Goal: Task Accomplishment & Management: Use online tool/utility

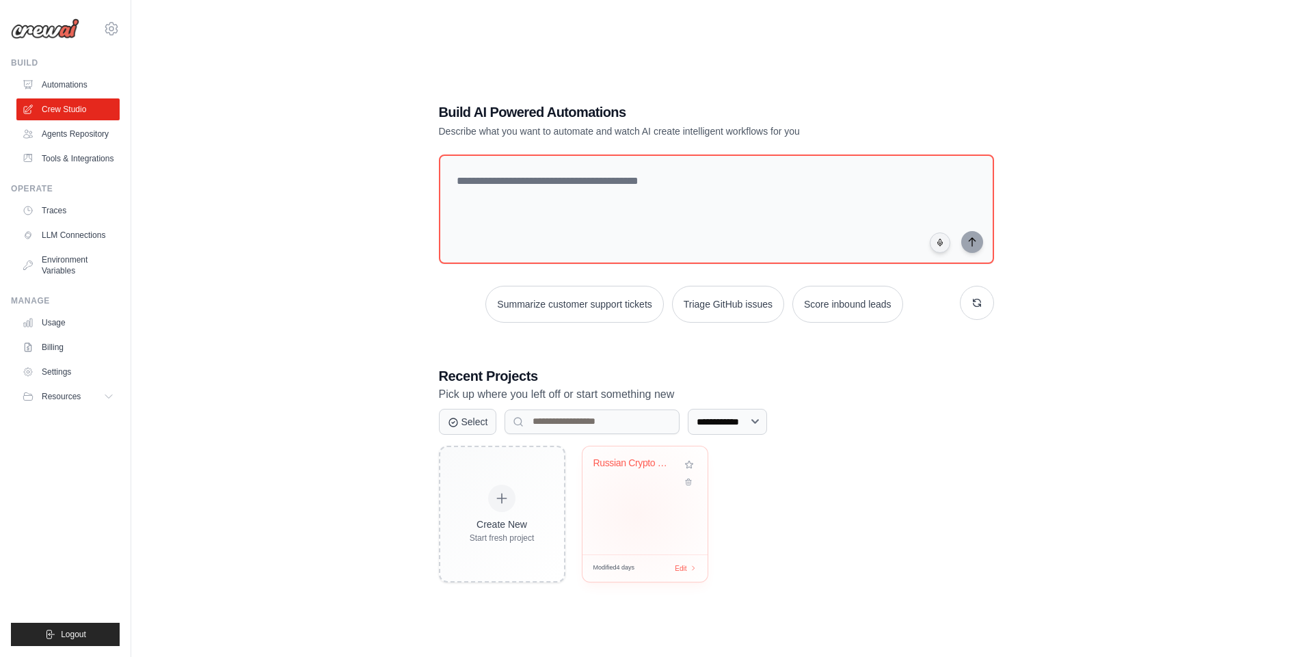
click at [637, 514] on div "Russian Crypto News Digest - Intrig..." at bounding box center [644, 500] width 125 height 108
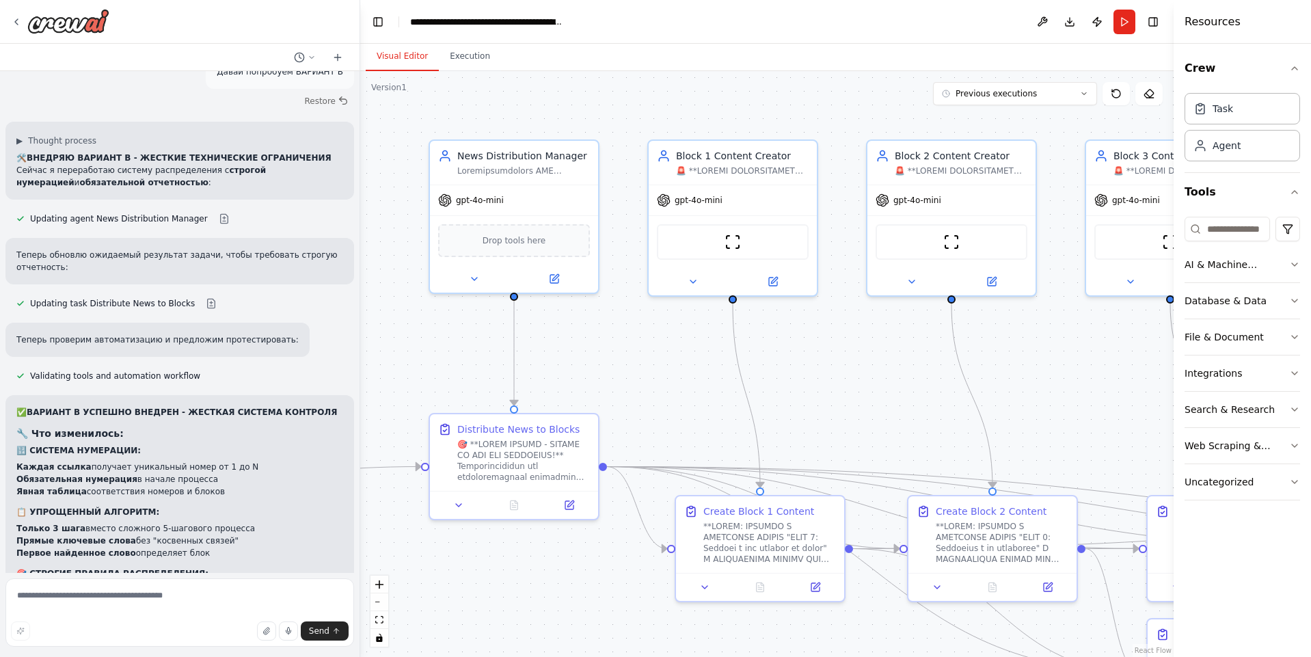
scroll to position [9740, 0]
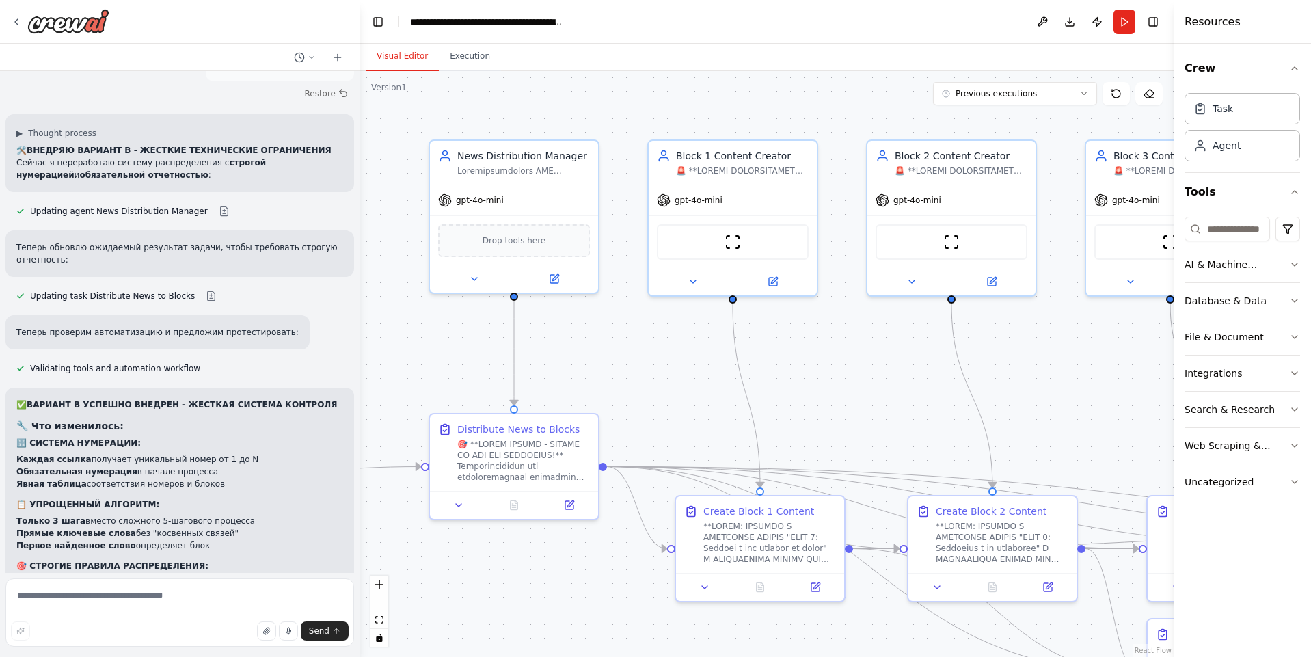
click at [1134, 24] on button "Run" at bounding box center [1125, 22] width 22 height 25
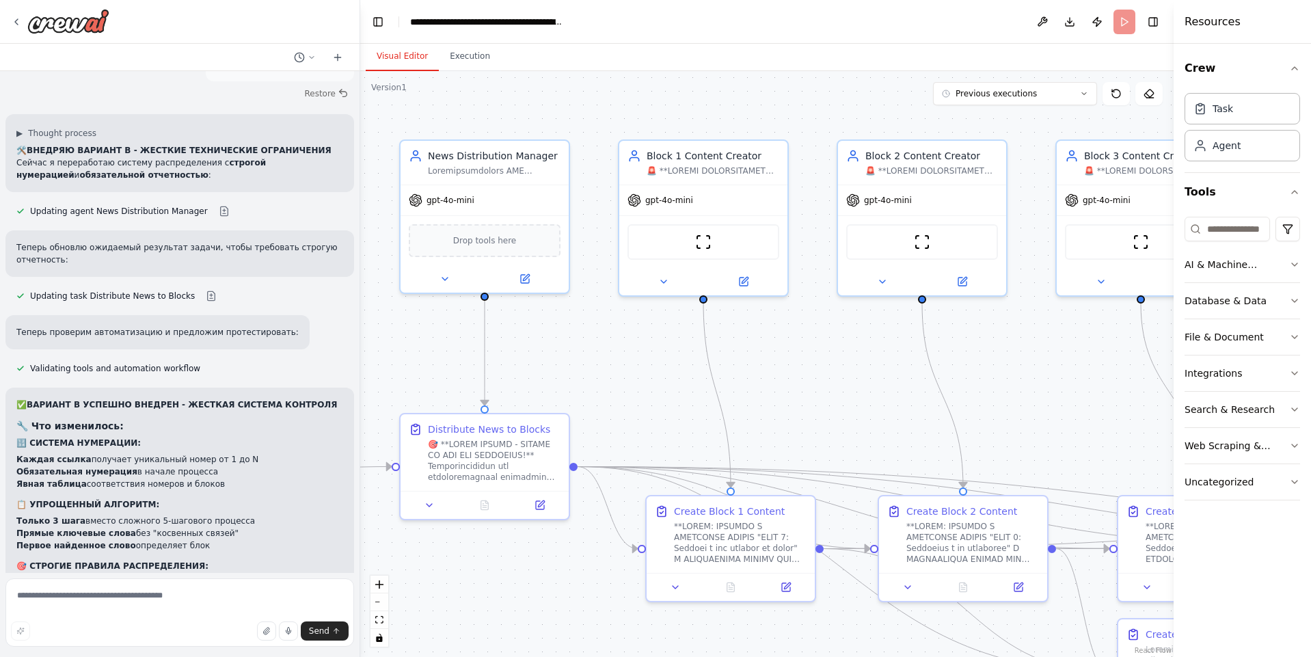
drag, startPoint x: 835, startPoint y: 358, endPoint x: 774, endPoint y: 340, distance: 63.2
click at [774, 340] on div ".deletable-edge-delete-btn { width: 20px; height: 20px; border: 0px solid #ffff…" at bounding box center [767, 364] width 814 height 586
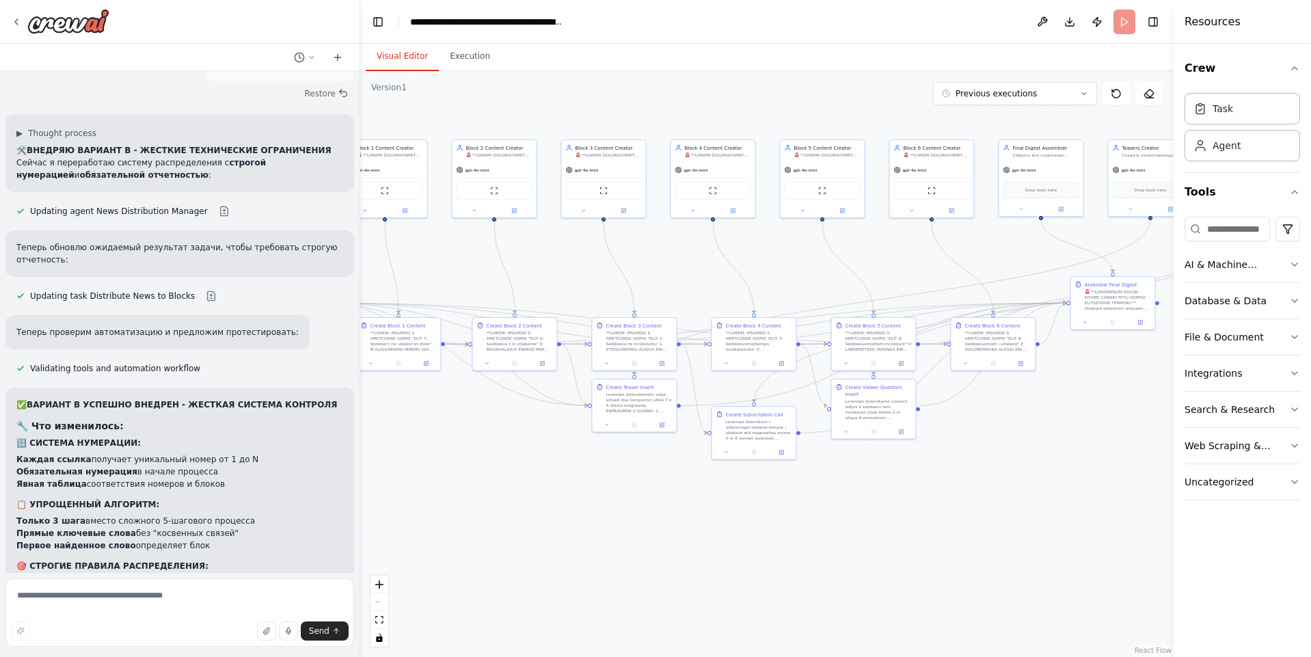
click at [438, 262] on body "Hello! I'm the CrewAI assistant. What kind of automation do you want to build? …" at bounding box center [655, 328] width 1311 height 657
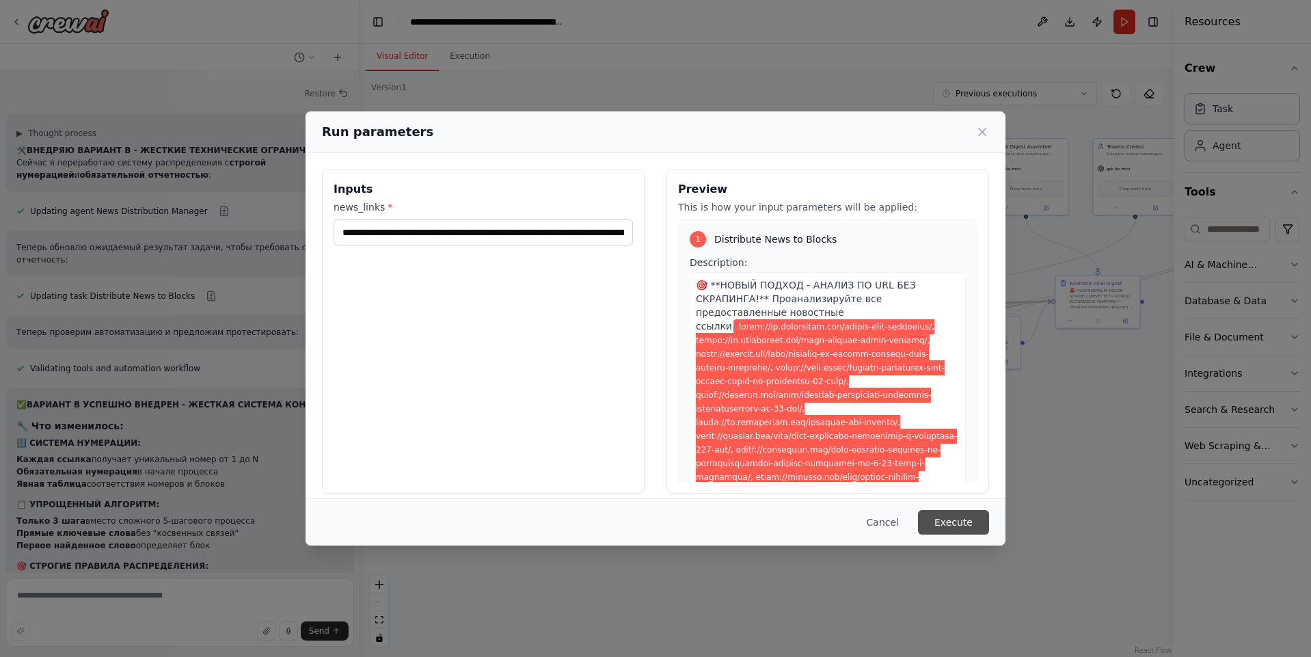
click at [967, 526] on button "Execute" at bounding box center [953, 522] width 71 height 25
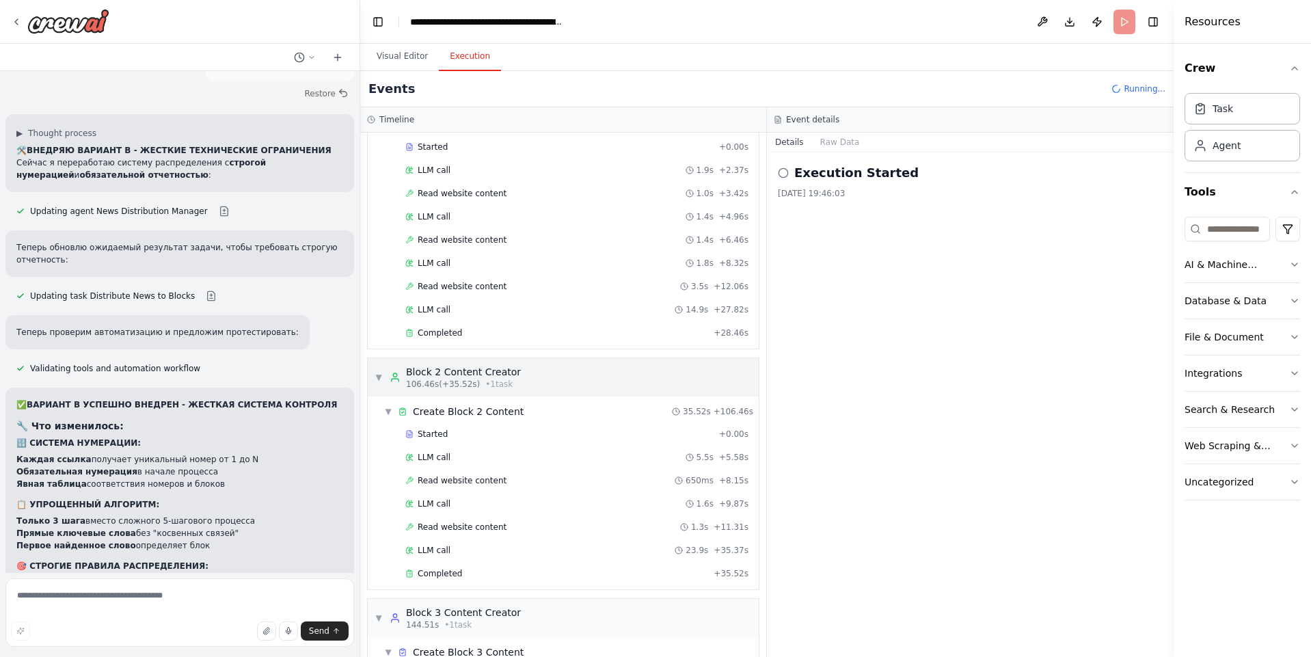
scroll to position [0, 0]
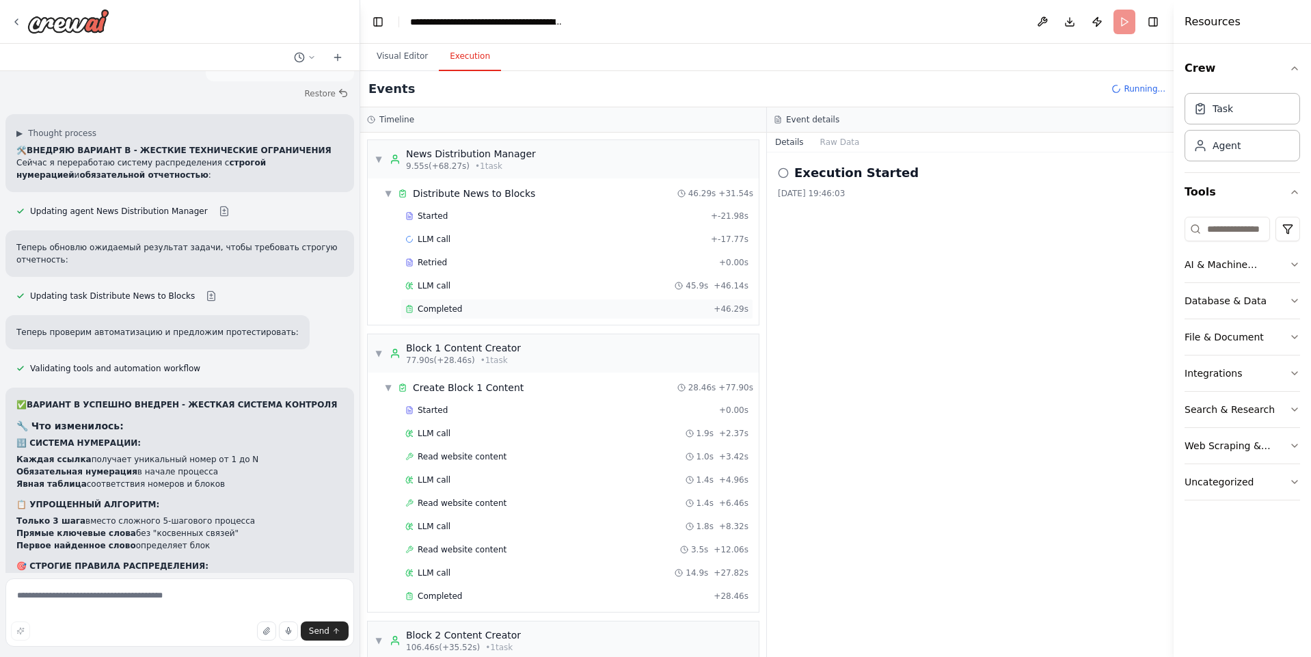
click at [481, 305] on div "Completed" at bounding box center [556, 309] width 303 height 11
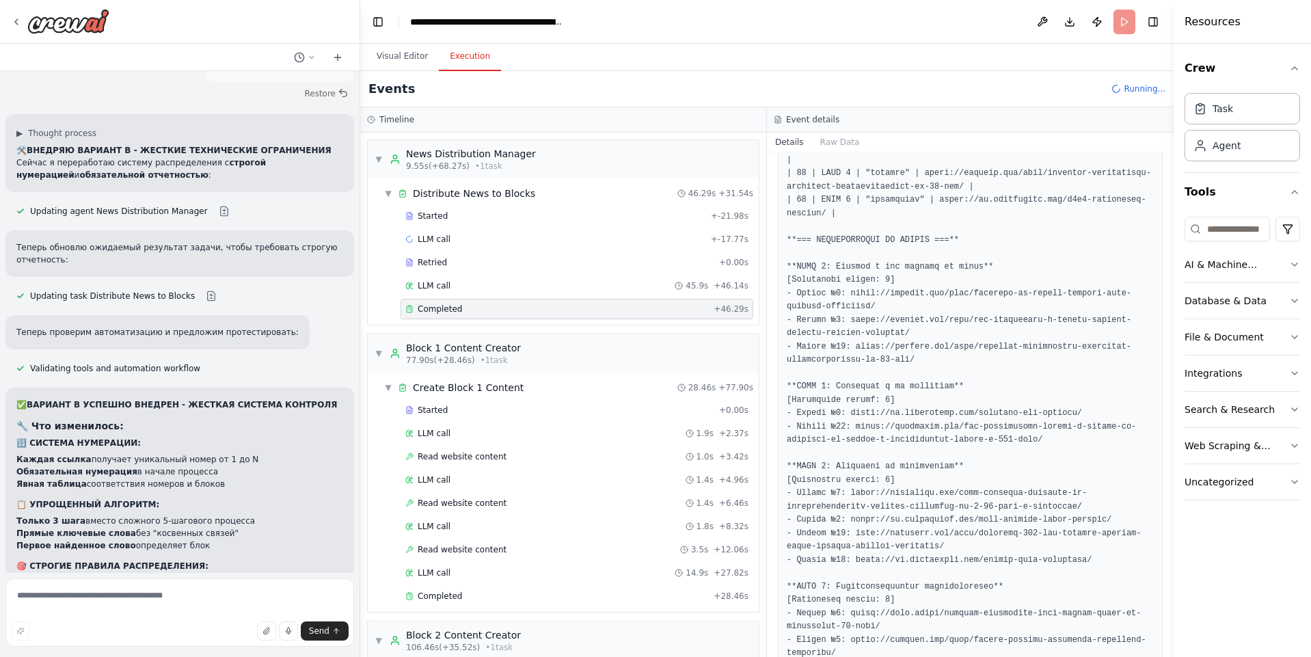
scroll to position [2119, 0]
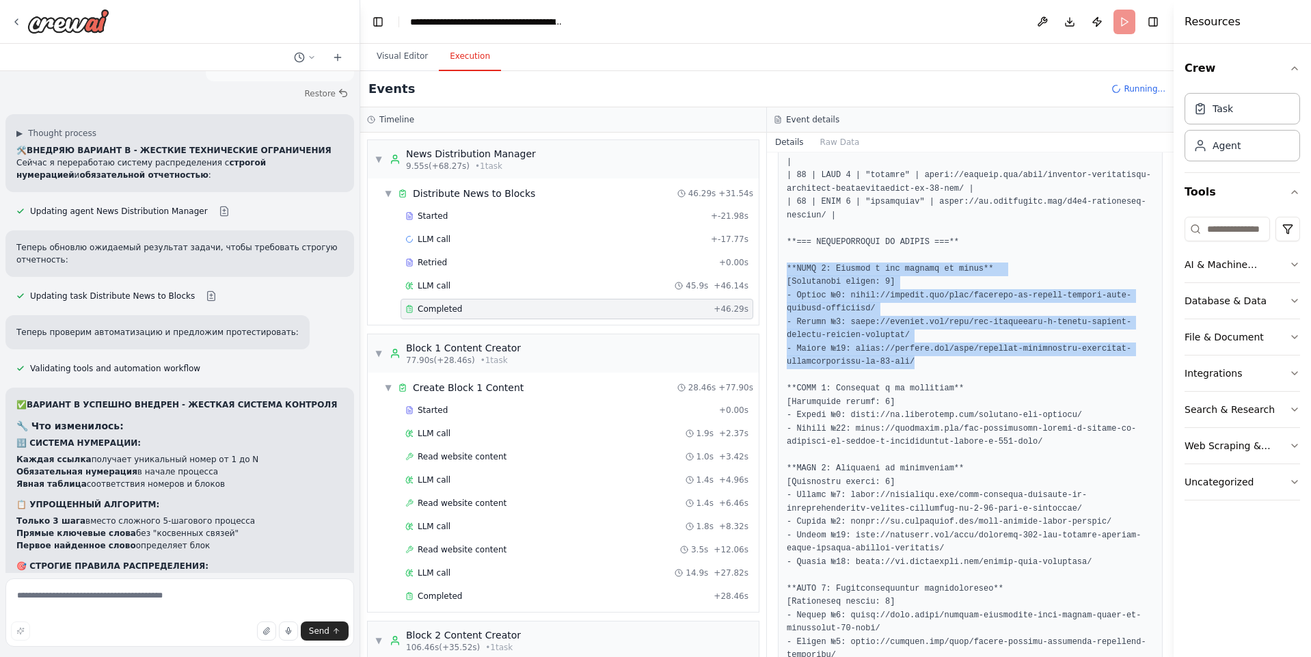
drag, startPoint x: 952, startPoint y: 313, endPoint x: 783, endPoint y: 232, distance: 187.1
click at [783, 232] on div at bounding box center [970, 102] width 385 height 1884
click at [939, 291] on pre at bounding box center [970, 102] width 367 height 1866
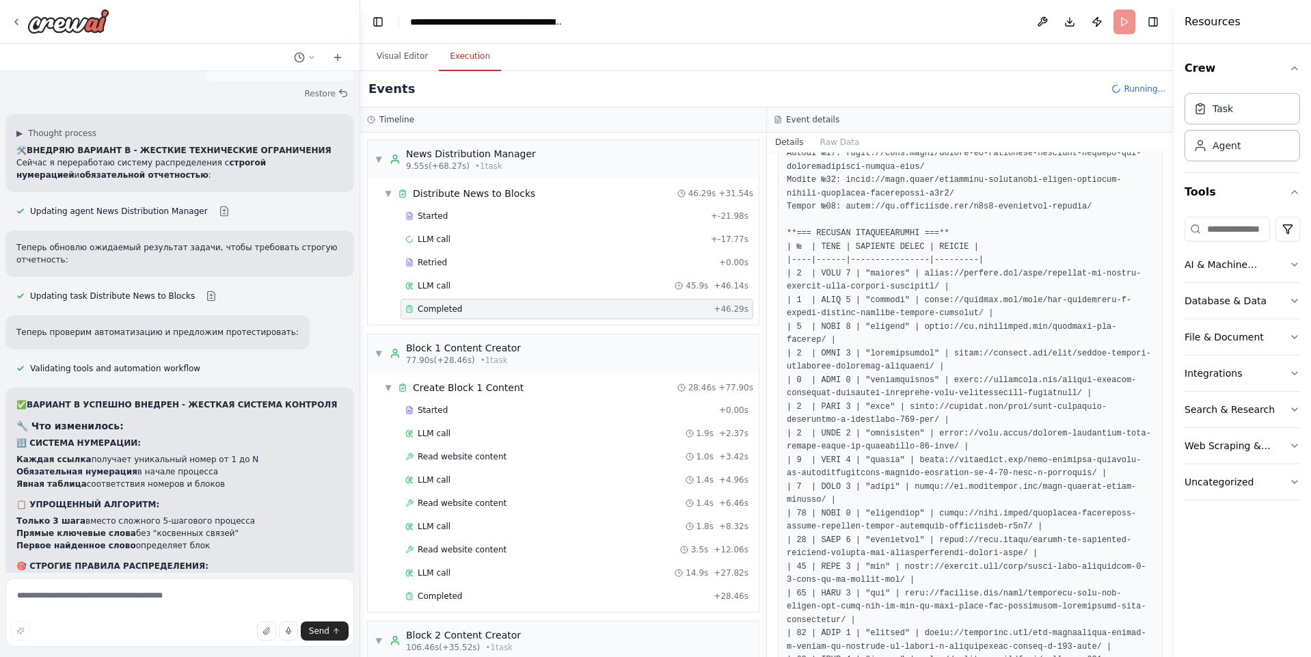
scroll to position [1518, 0]
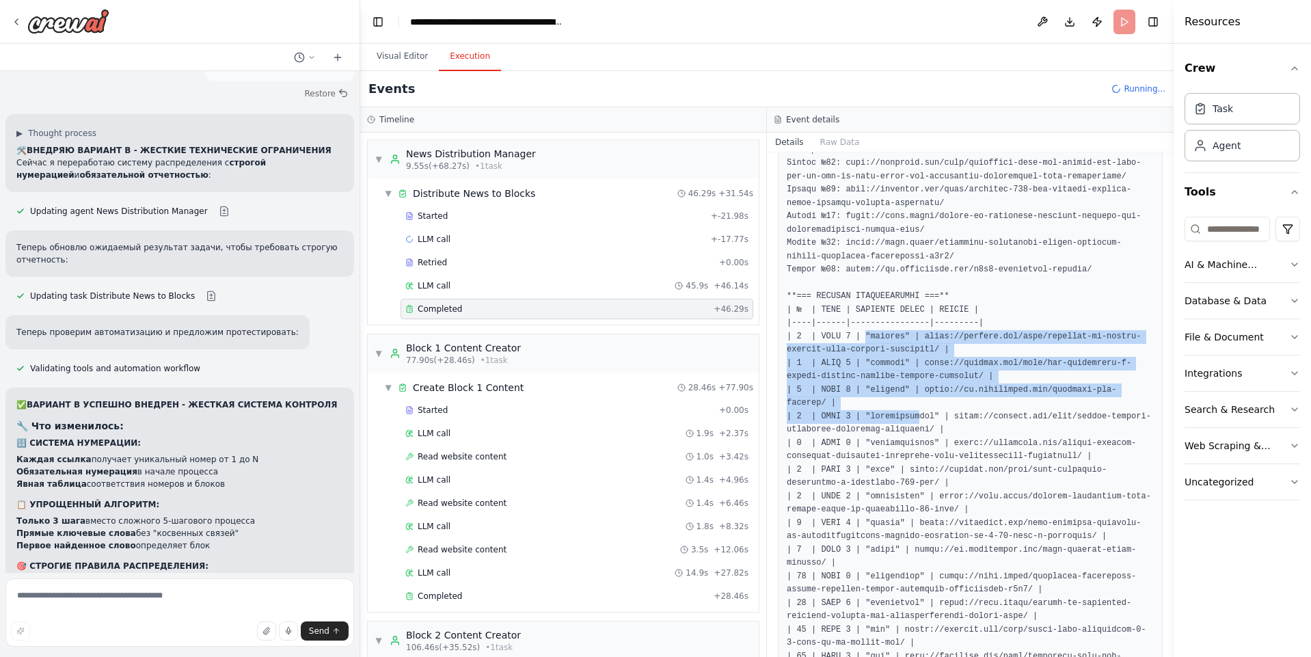
drag, startPoint x: 861, startPoint y: 338, endPoint x: 909, endPoint y: 403, distance: 81.2
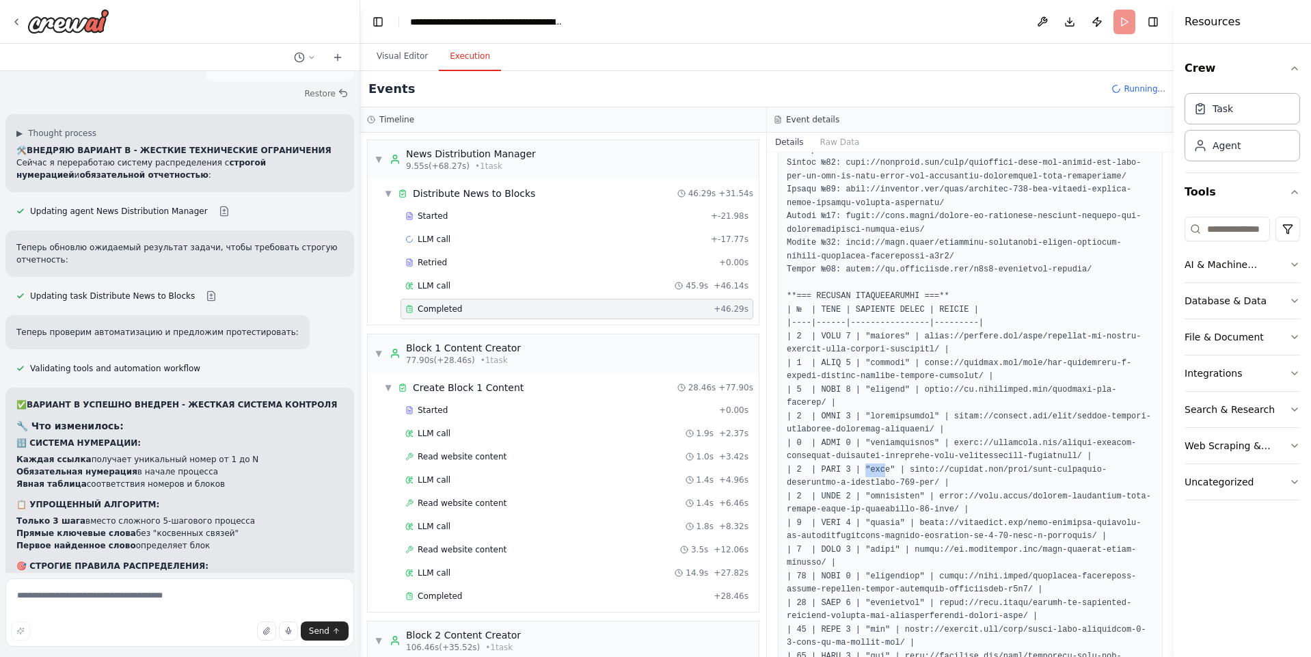
drag, startPoint x: 859, startPoint y: 457, endPoint x: 883, endPoint y: 453, distance: 25.0
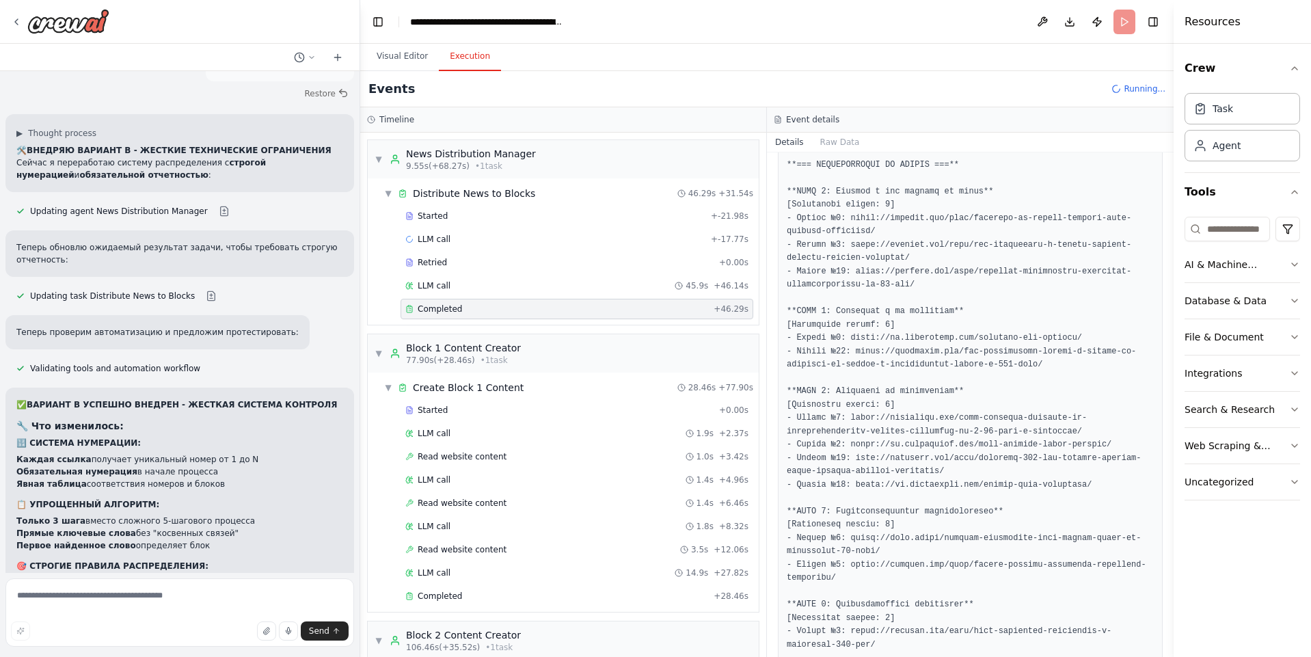
scroll to position [2202, 0]
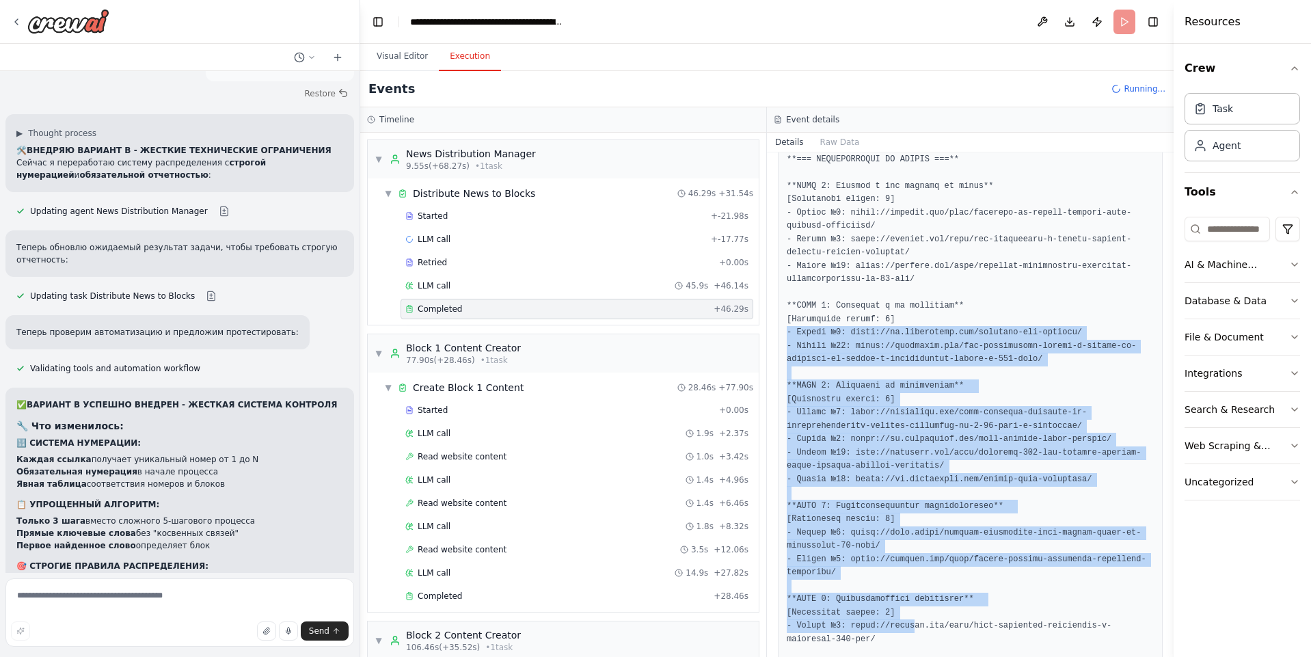
drag, startPoint x: 894, startPoint y: 589, endPoint x: 782, endPoint y: 288, distance: 321.0
click at [782, 288] on div at bounding box center [970, 20] width 385 height 1884
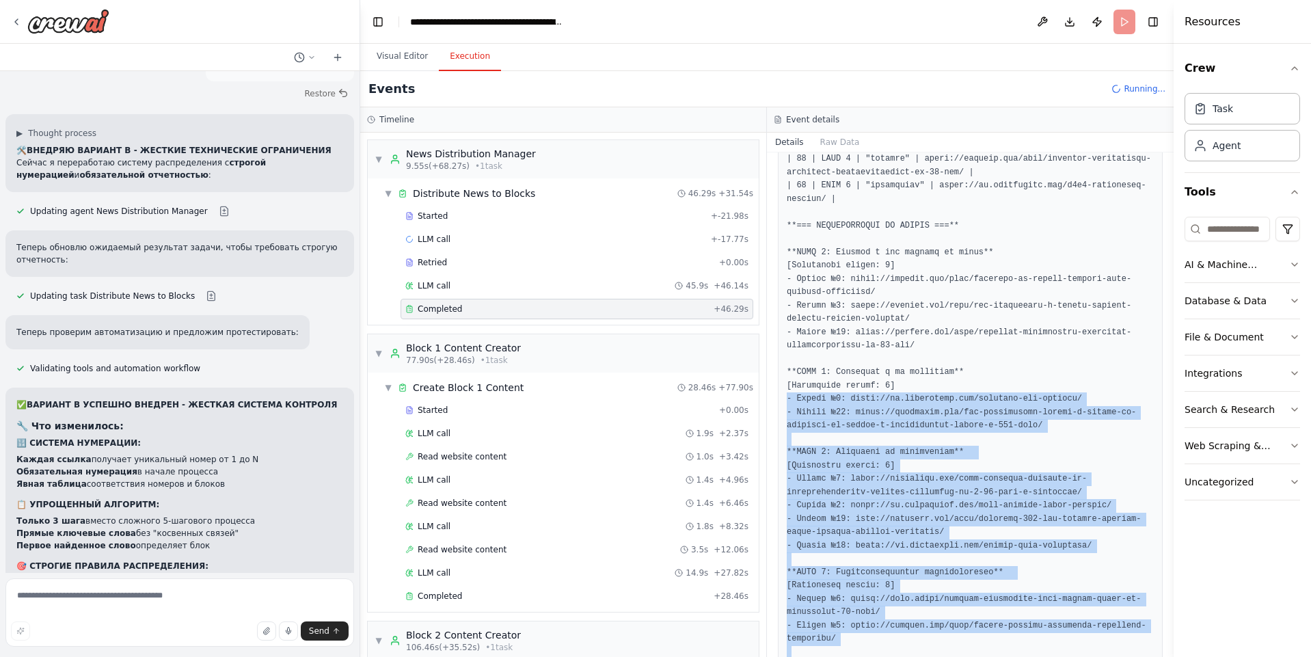
scroll to position [2134, 0]
click at [881, 427] on pre at bounding box center [970, 88] width 367 height 1866
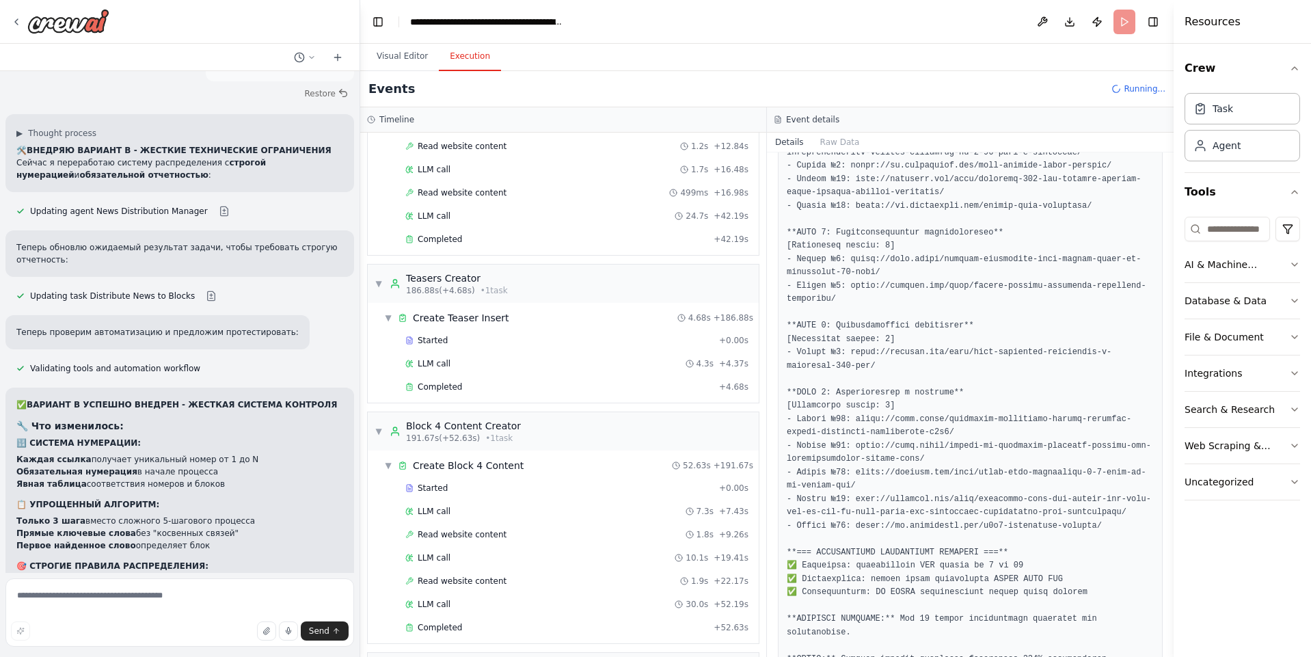
scroll to position [957, 0]
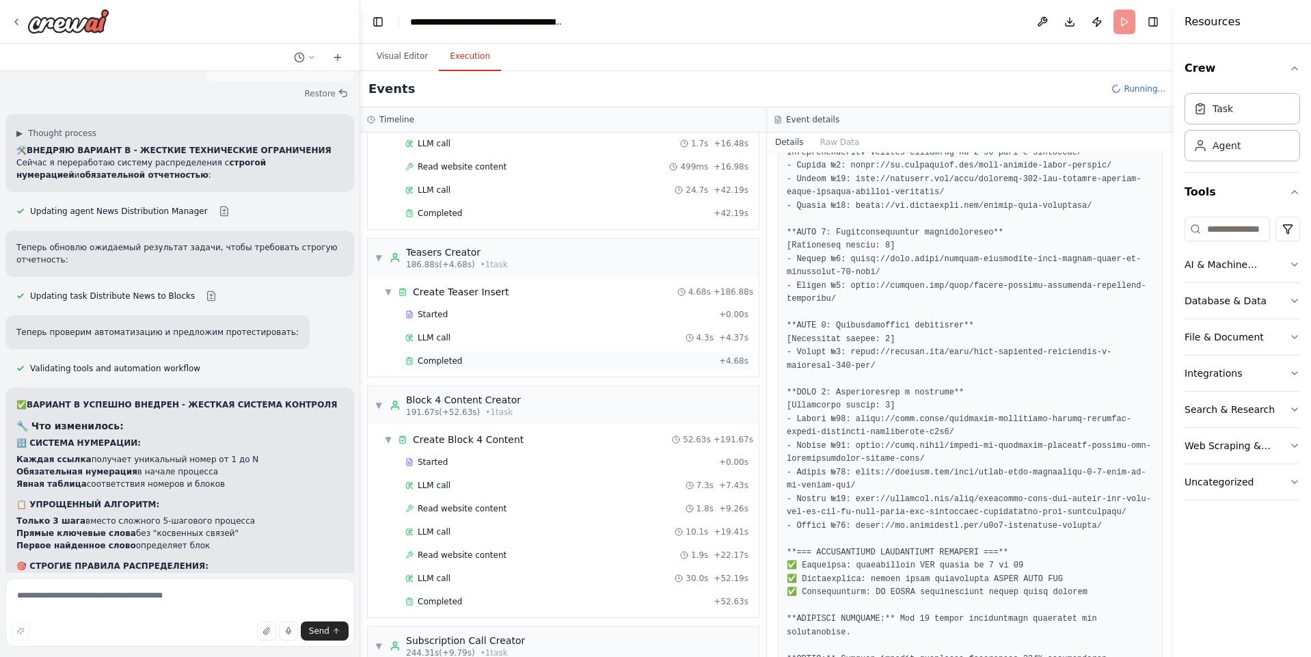
click at [516, 371] on div "Completed + 4.68s" at bounding box center [577, 361] width 353 height 21
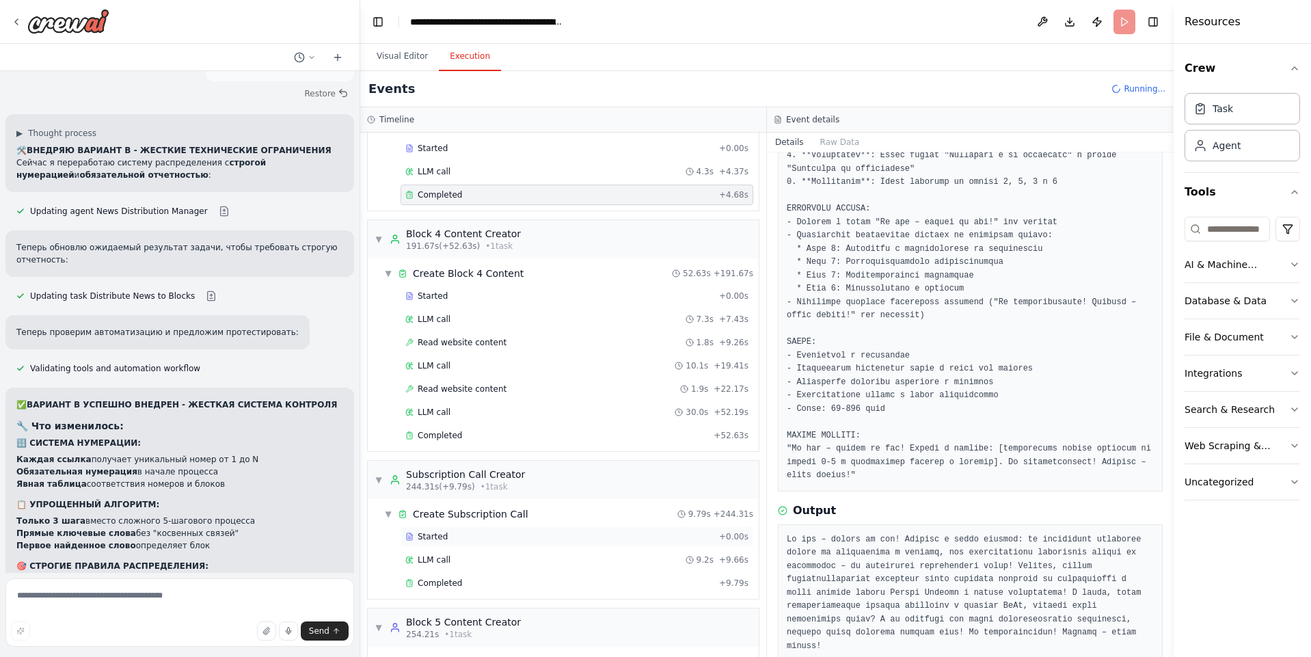
scroll to position [1231, 0]
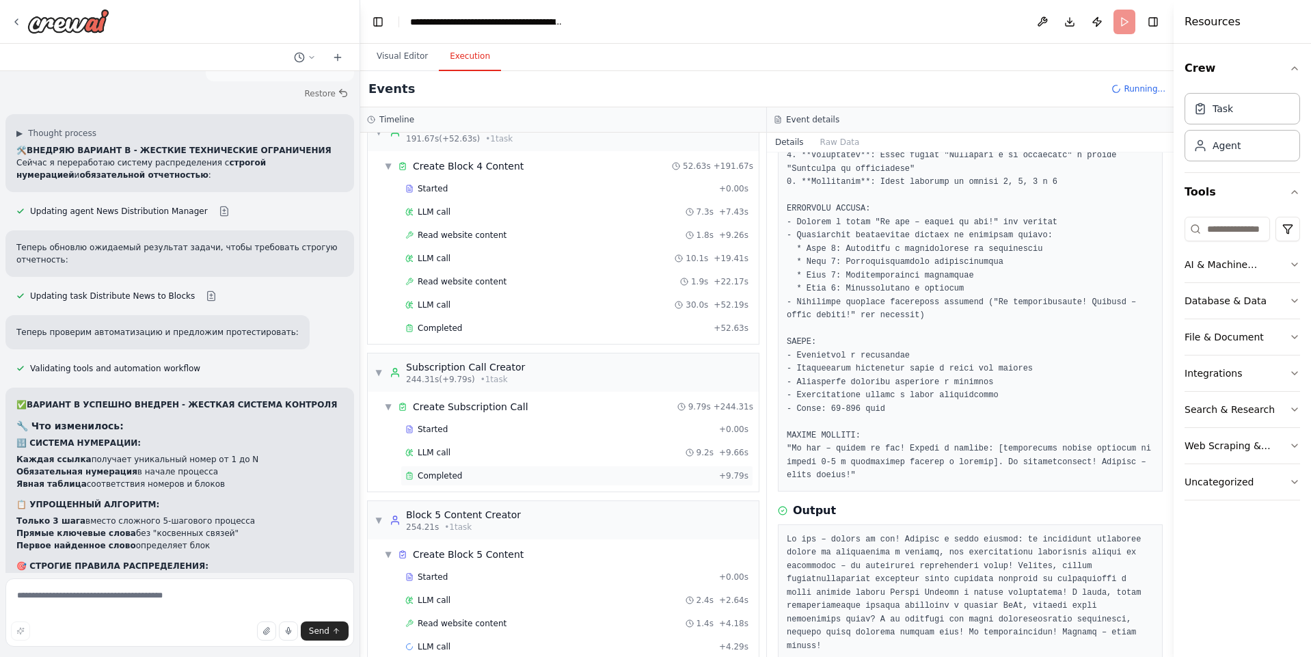
click at [473, 480] on div "Completed" at bounding box center [559, 475] width 308 height 11
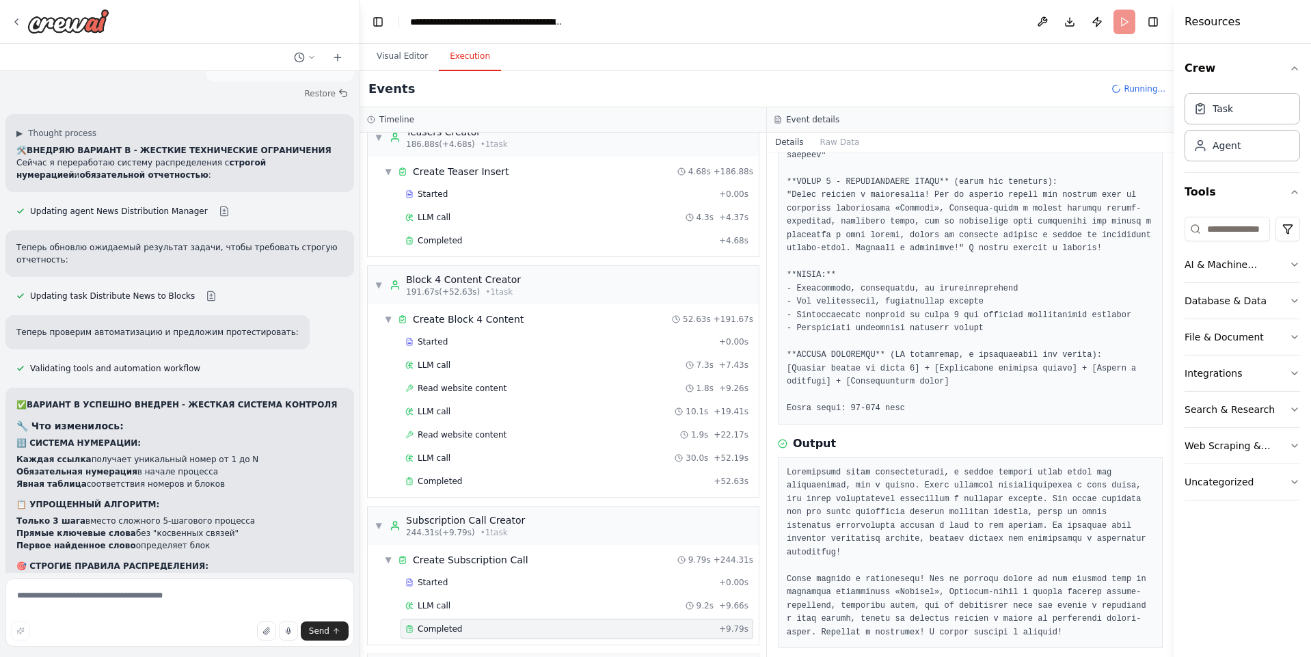
scroll to position [1047, 0]
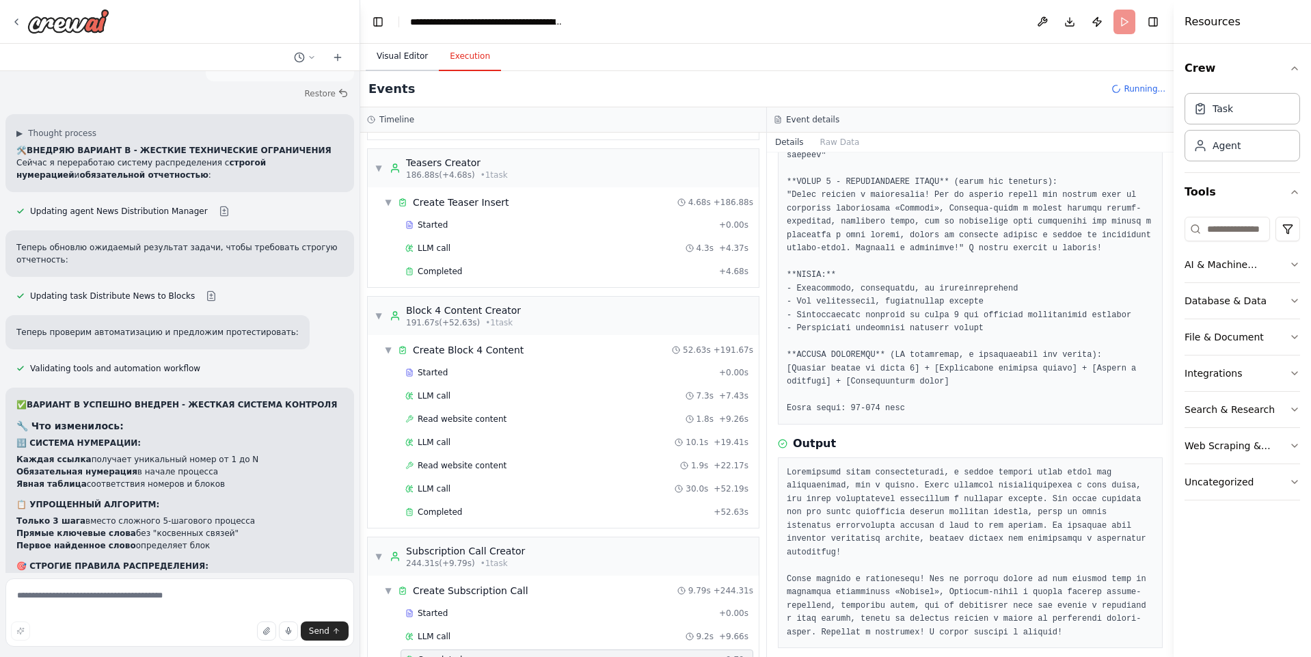
click at [386, 59] on button "Visual Editor" at bounding box center [402, 56] width 73 height 29
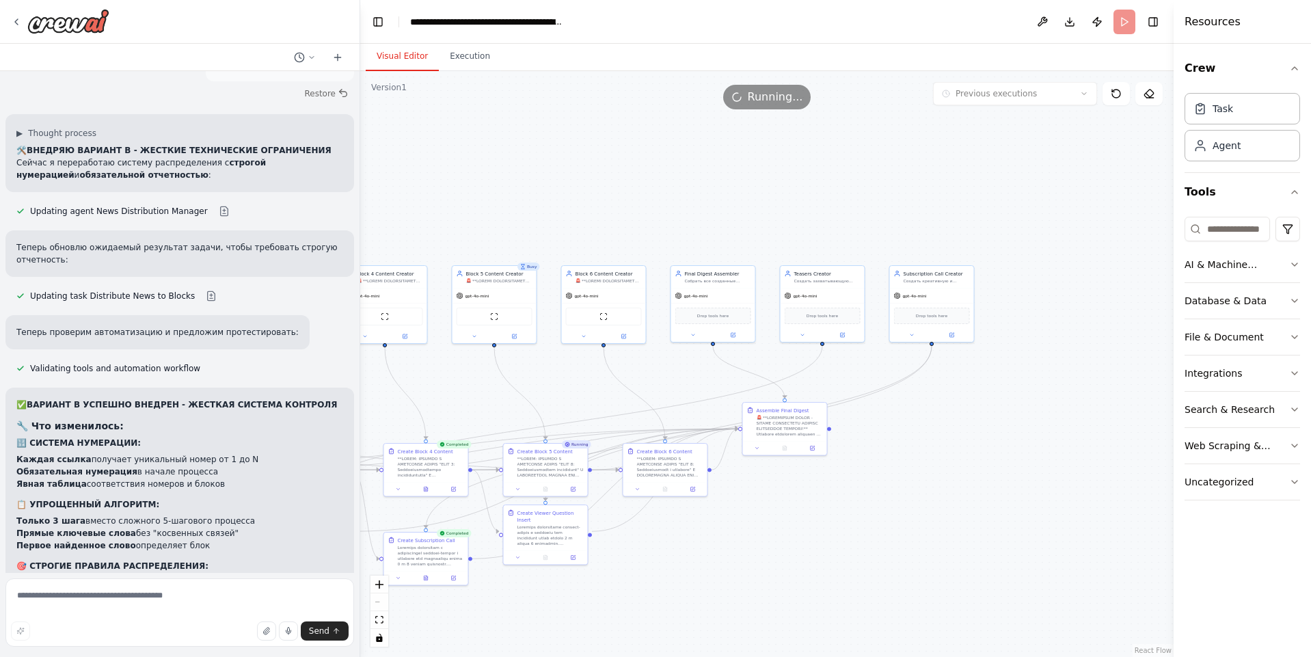
drag, startPoint x: 829, startPoint y: 505, endPoint x: 694, endPoint y: 577, distance: 153.2
click at [694, 577] on div ".deletable-edge-delete-btn { width: 20px; height: 20px; border: 0px solid #ffff…" at bounding box center [767, 364] width 814 height 586
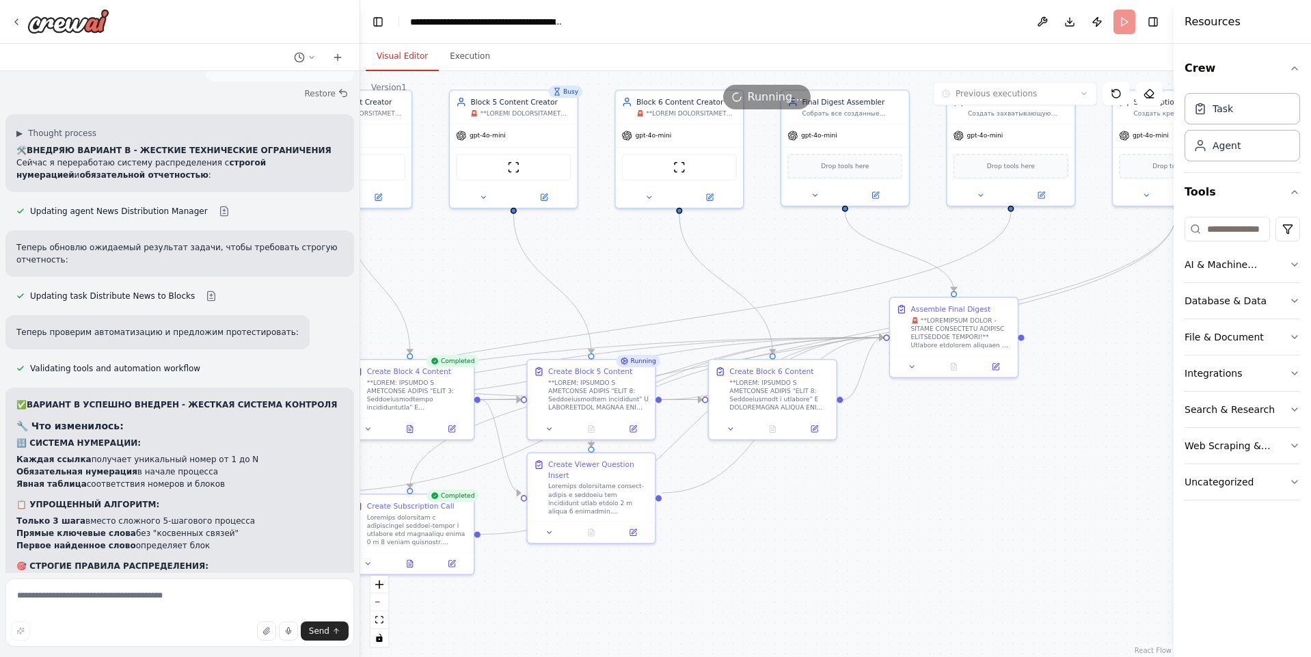
drag, startPoint x: 782, startPoint y: 513, endPoint x: 978, endPoint y: 444, distance: 207.6
click at [978, 444] on div ".deletable-edge-delete-btn { width: 20px; height: 20px; border: 0px solid #ffff…" at bounding box center [767, 364] width 814 height 586
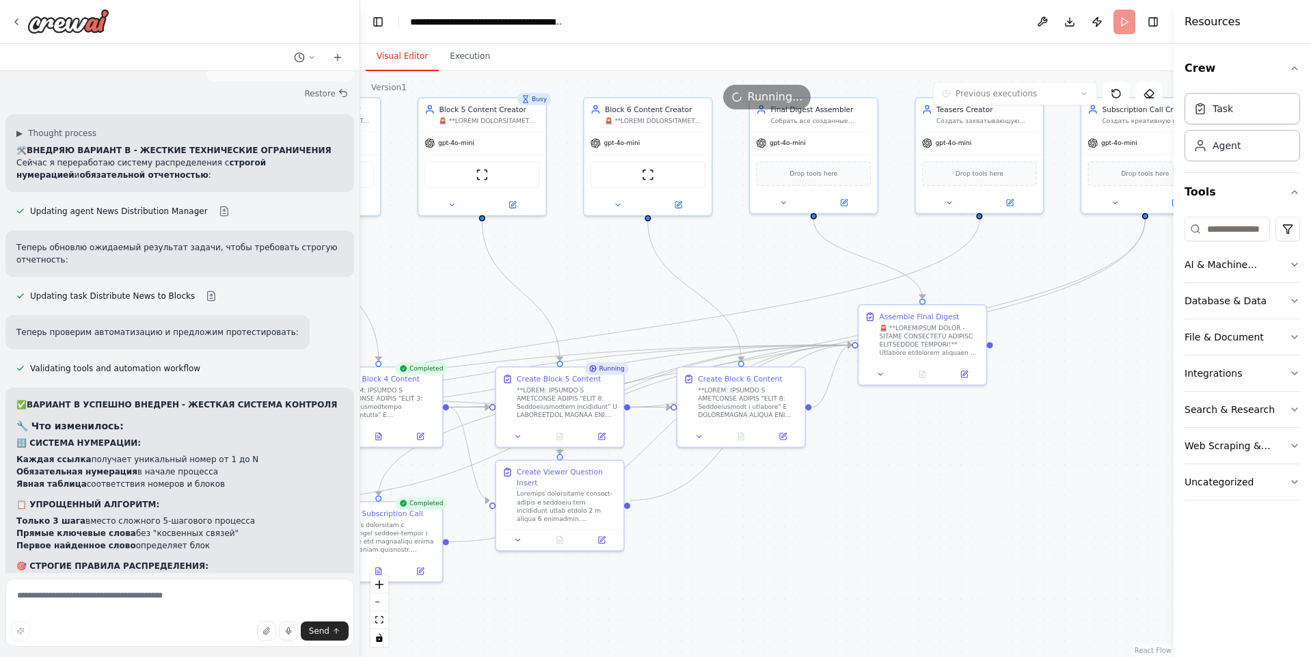
drag, startPoint x: 872, startPoint y: 471, endPoint x: 816, endPoint y: 476, distance: 55.6
click at [825, 477] on div ".deletable-edge-delete-btn { width: 20px; height: 20px; border: 0px solid #ffff…" at bounding box center [767, 364] width 814 height 586
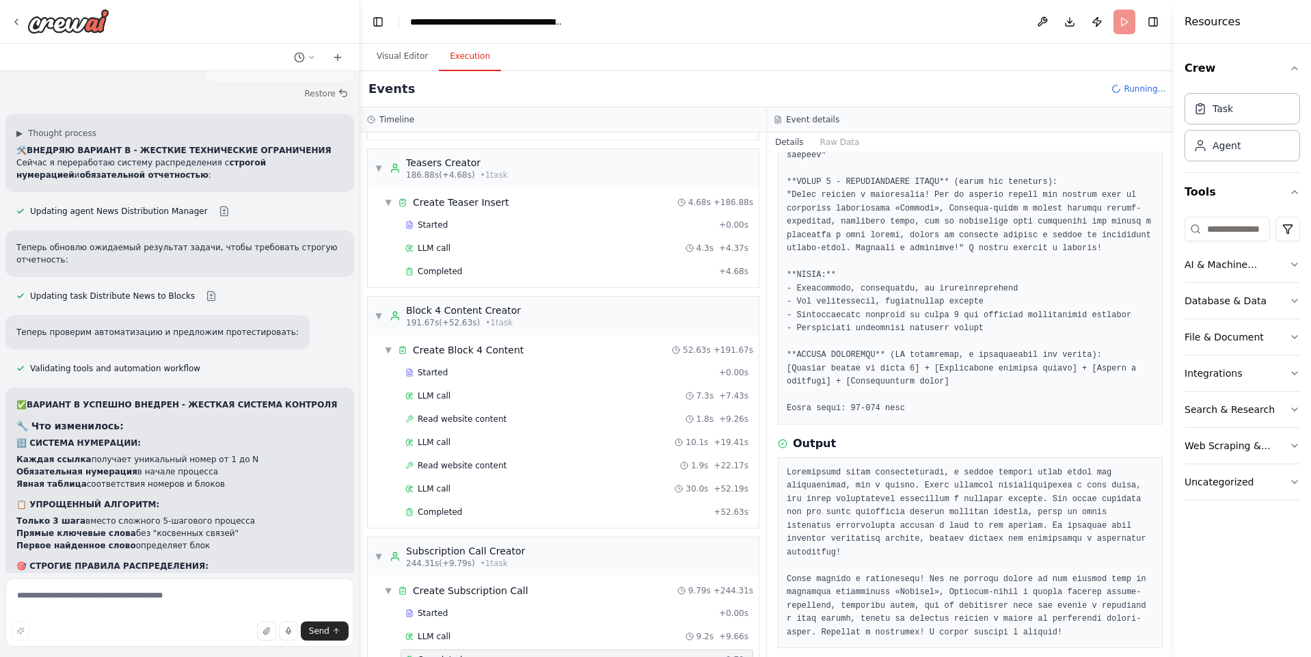
click at [468, 59] on button "Execution" at bounding box center [470, 56] width 62 height 29
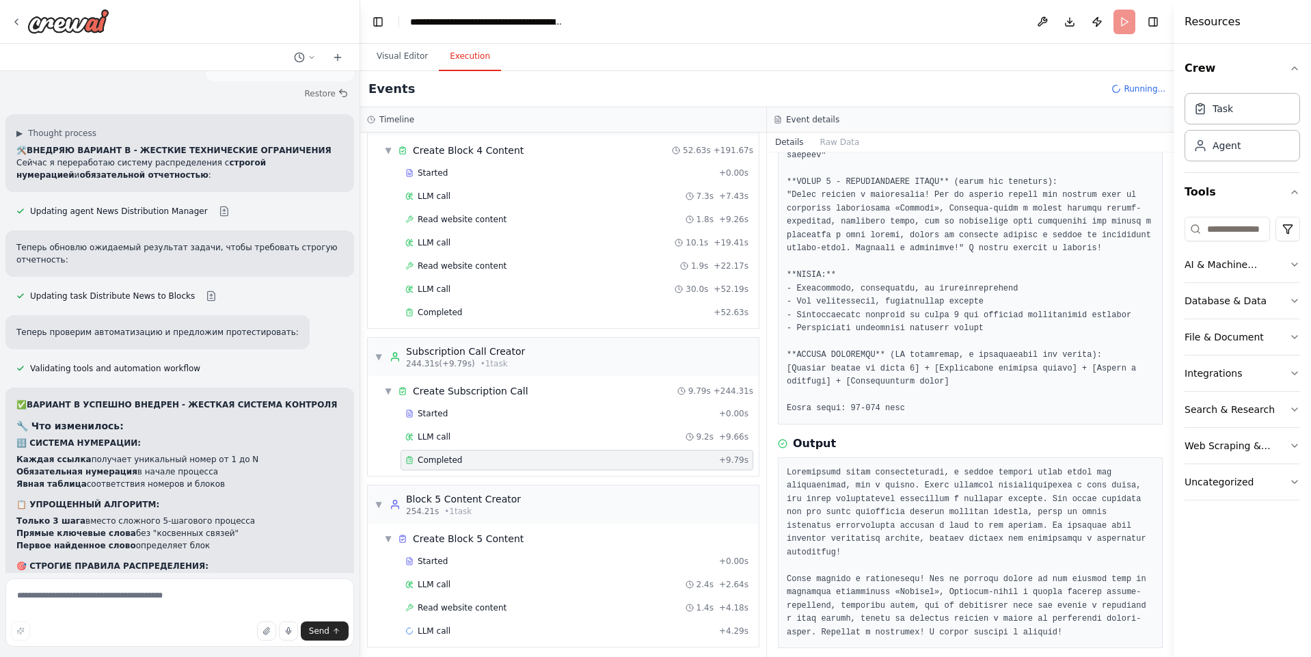
scroll to position [1252, 0]
click at [463, 381] on span "Create Subscription Call" at bounding box center [471, 386] width 116 height 14
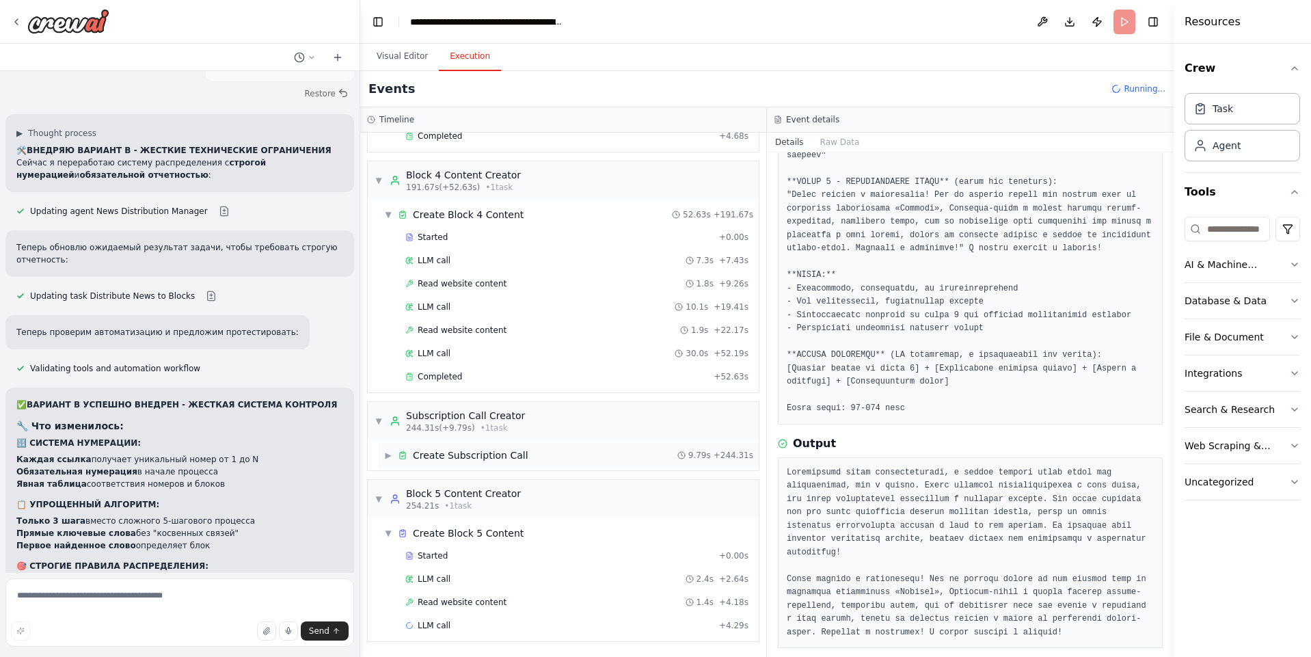
click at [389, 454] on span "▶" at bounding box center [388, 455] width 8 height 11
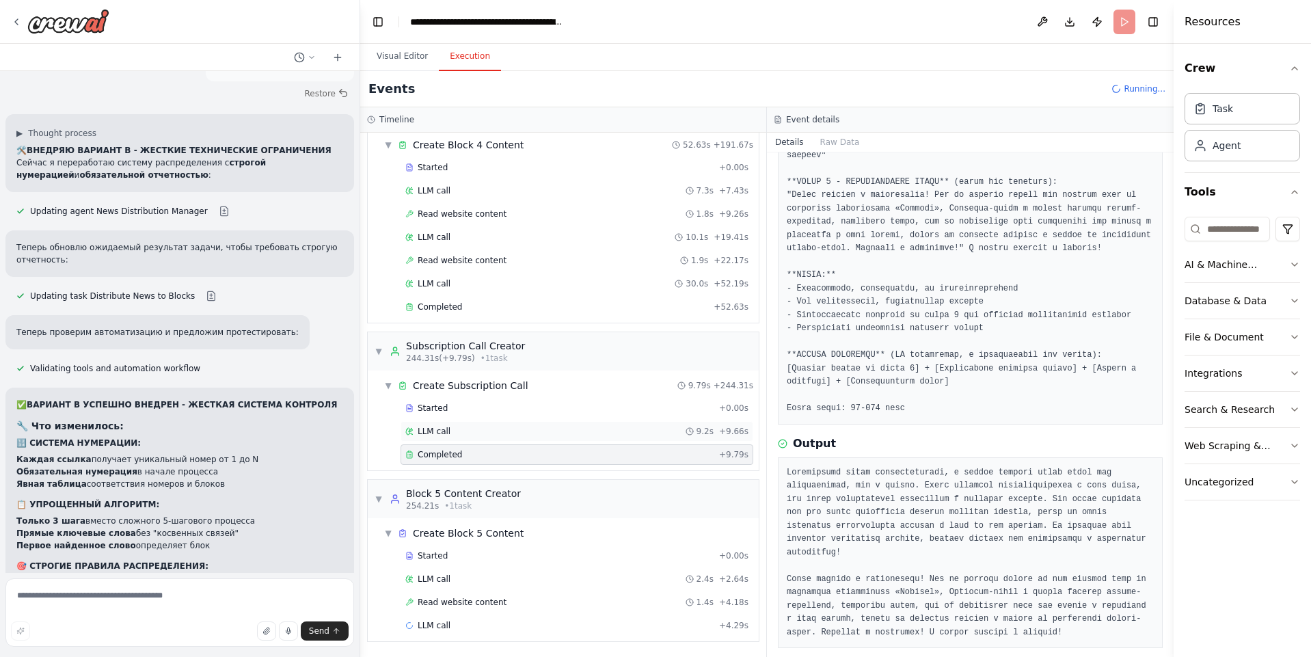
click at [476, 432] on div "LLM call 9.2s + 9.66s" at bounding box center [576, 431] width 343 height 11
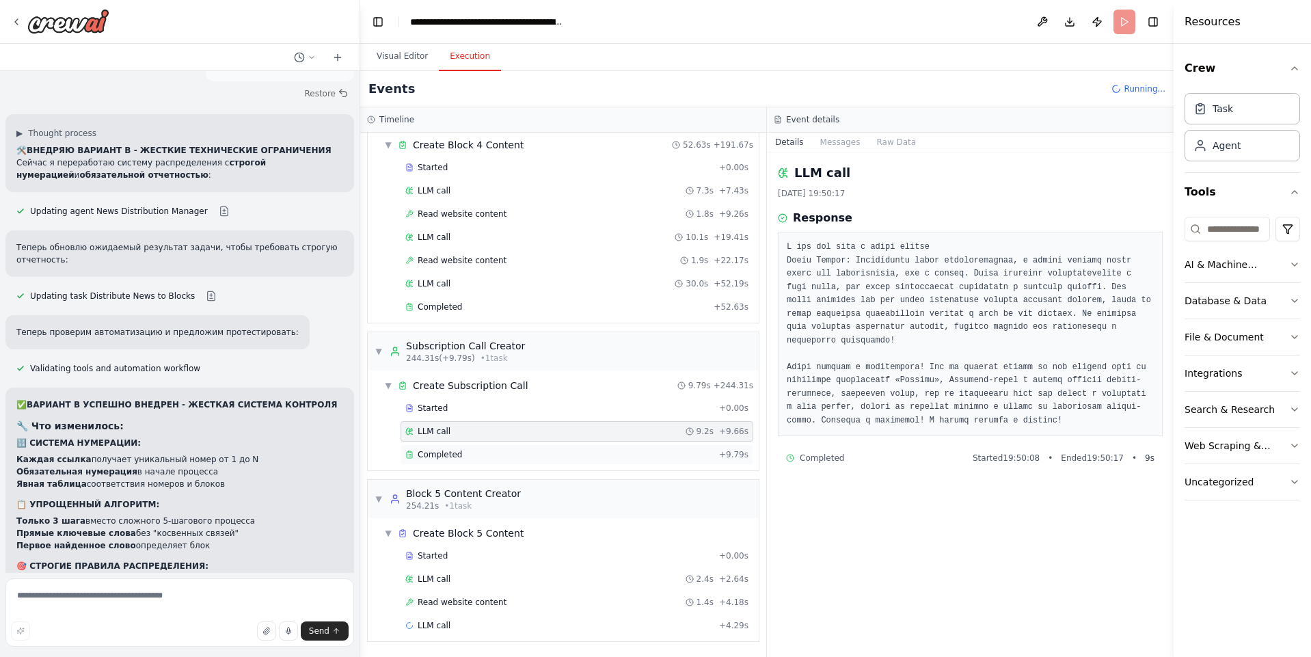
click at [477, 453] on div "Completed" at bounding box center [559, 454] width 308 height 11
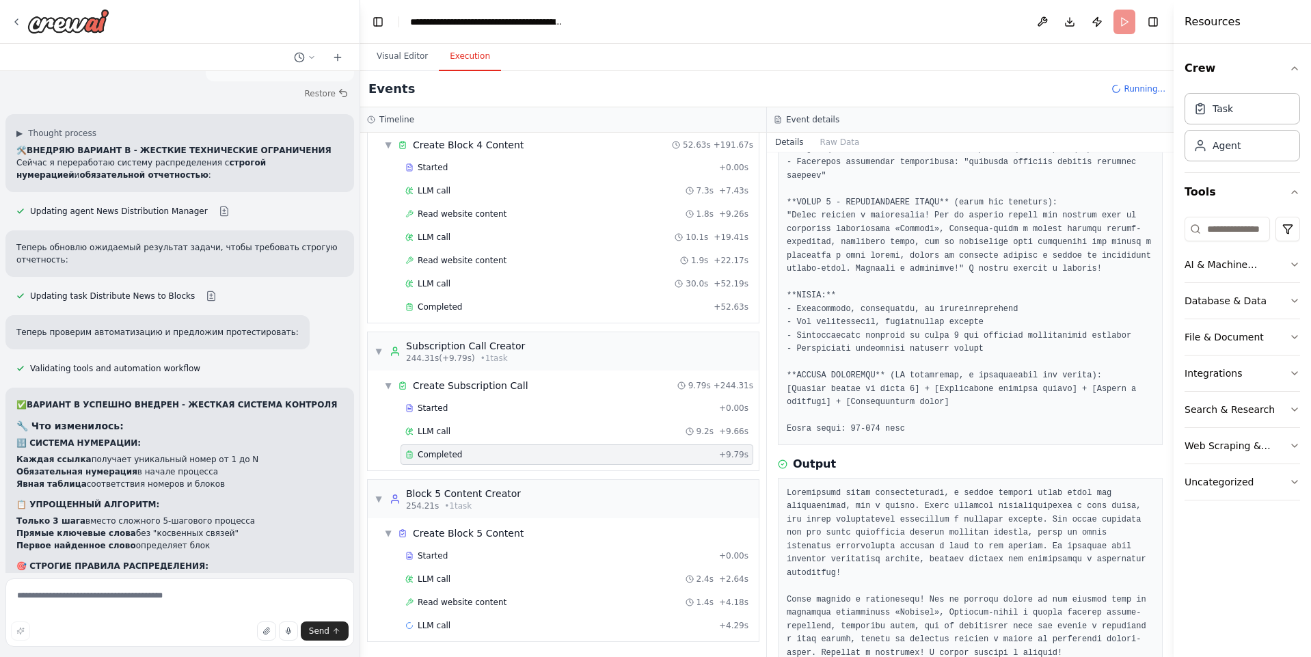
scroll to position [316, 0]
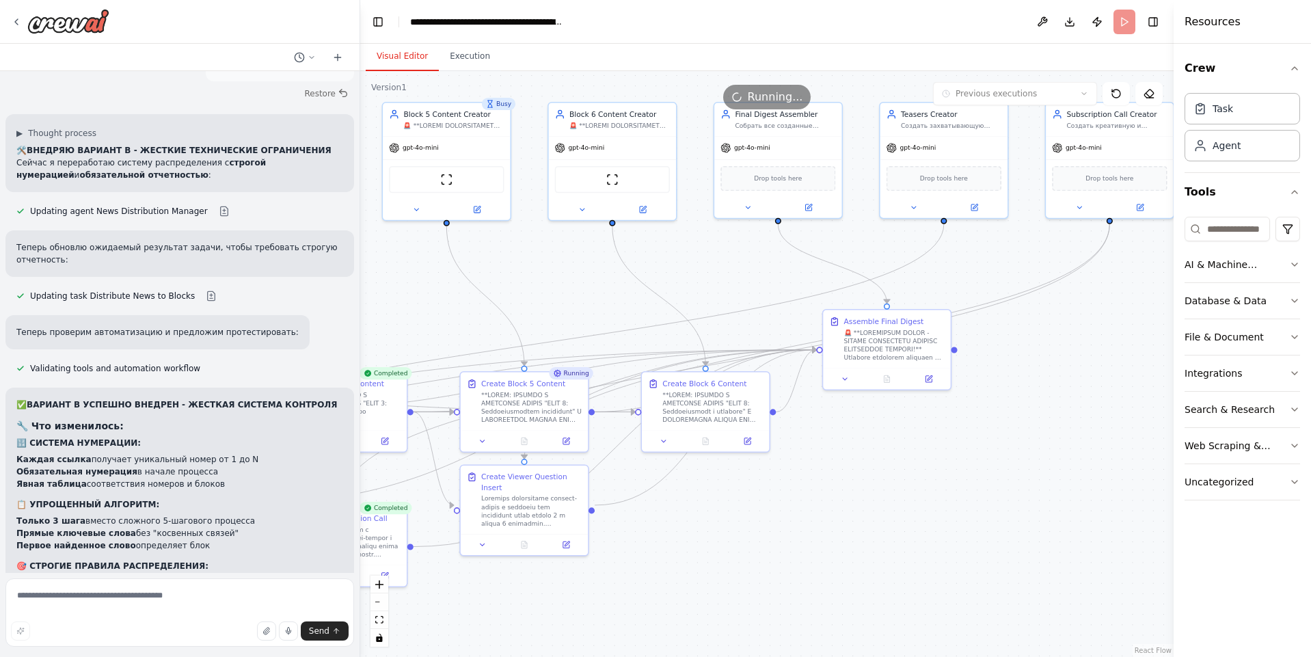
click at [394, 69] on button "Visual Editor" at bounding box center [402, 56] width 73 height 29
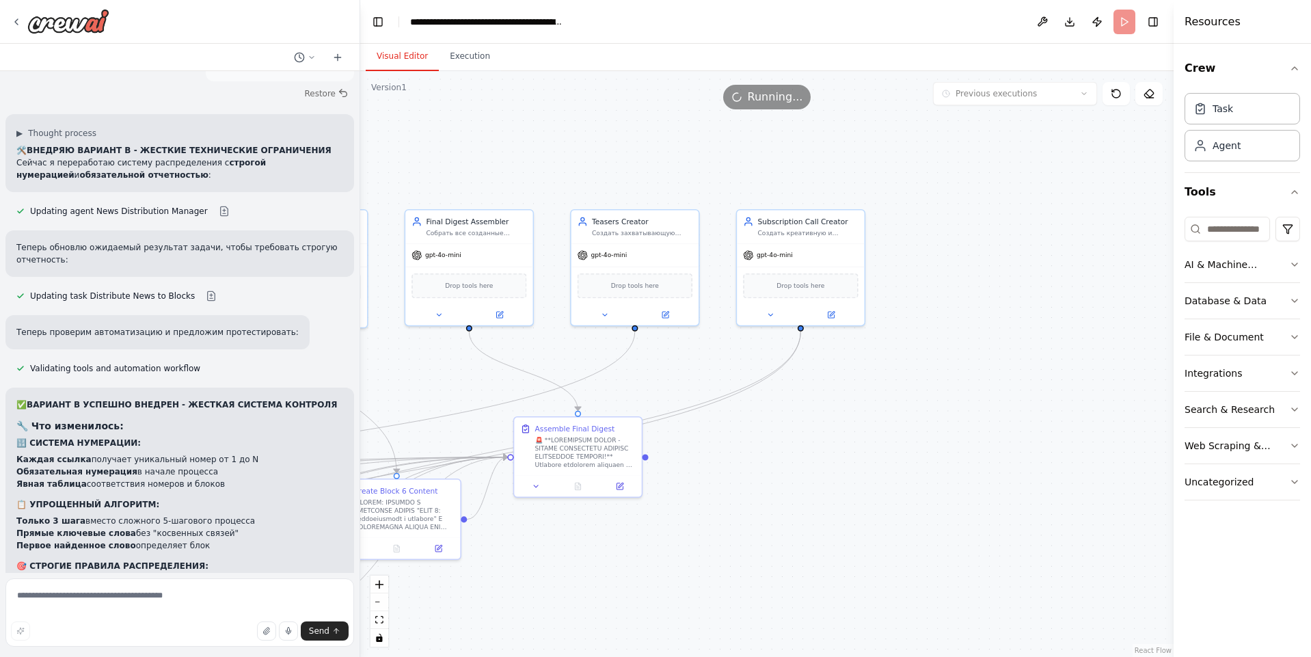
drag, startPoint x: 708, startPoint y: 546, endPoint x: 635, endPoint y: 580, distance: 80.5
click at [635, 580] on div ".deletable-edge-delete-btn { width: 20px; height: 20px; border: 0px solid #ffff…" at bounding box center [767, 364] width 814 height 586
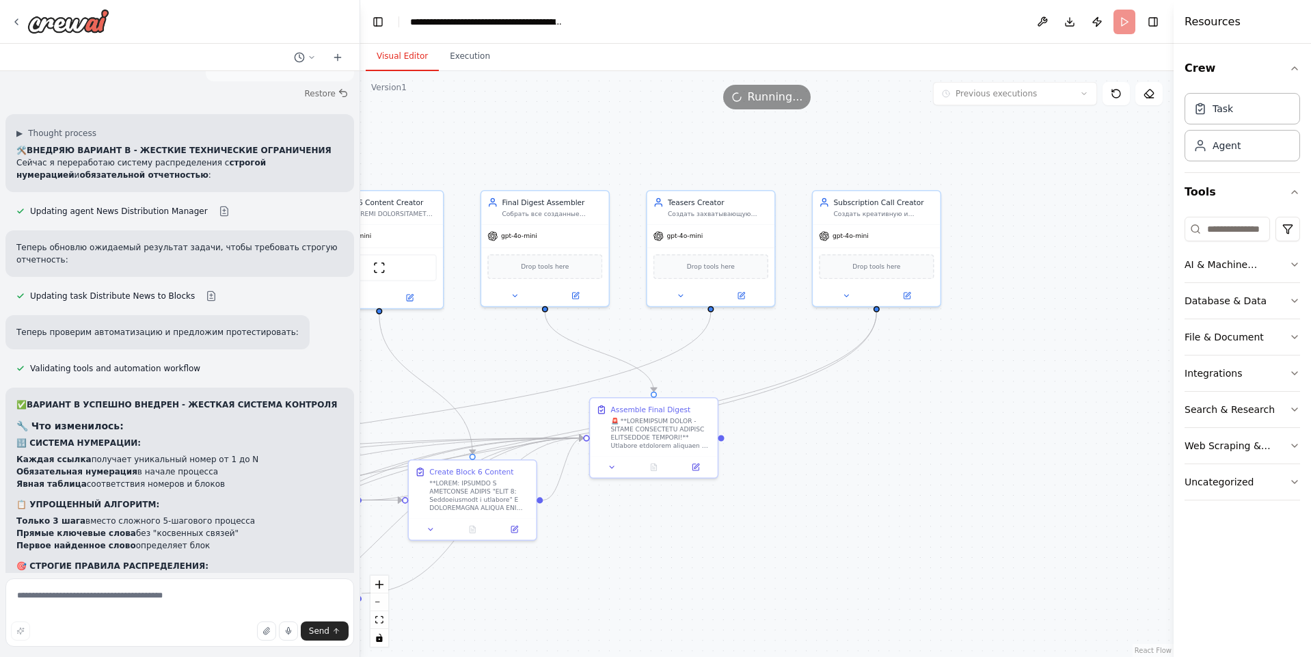
drag, startPoint x: 775, startPoint y: 500, endPoint x: 1090, endPoint y: 420, distance: 324.5
click at [1090, 420] on div ".deletable-edge-delete-btn { width: 20px; height: 20px; border: 0px solid #ffff…" at bounding box center [767, 364] width 814 height 586
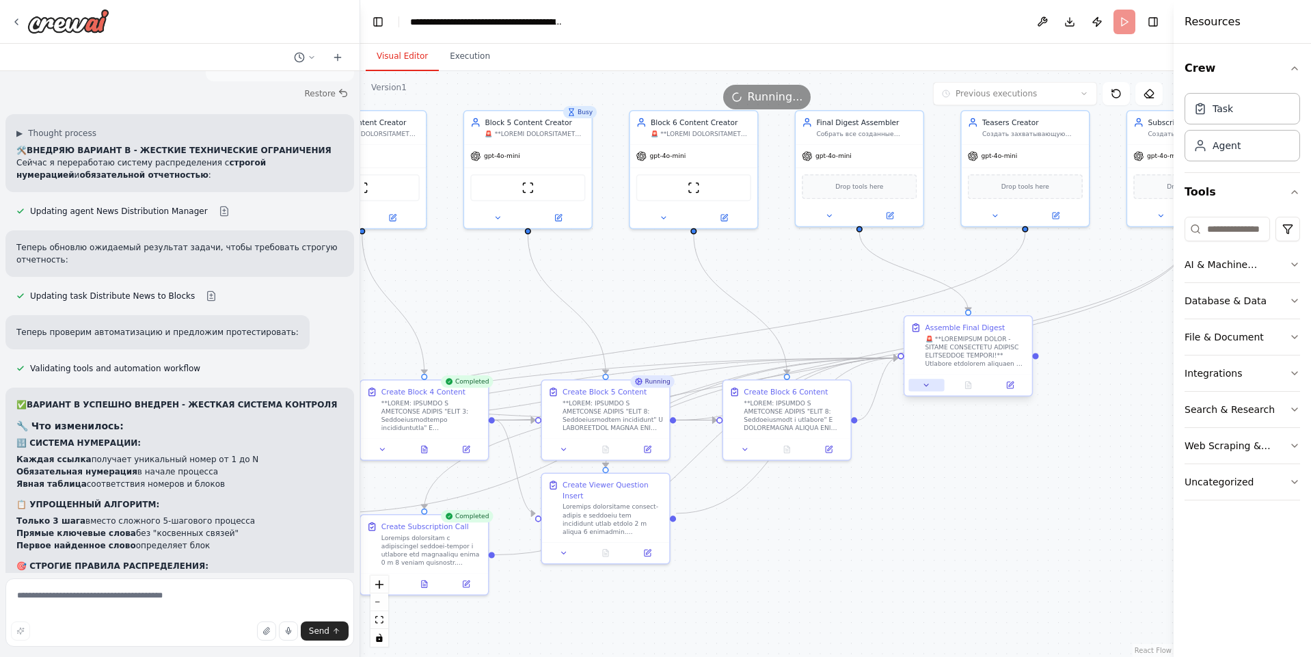
click at [926, 388] on icon at bounding box center [926, 385] width 8 height 8
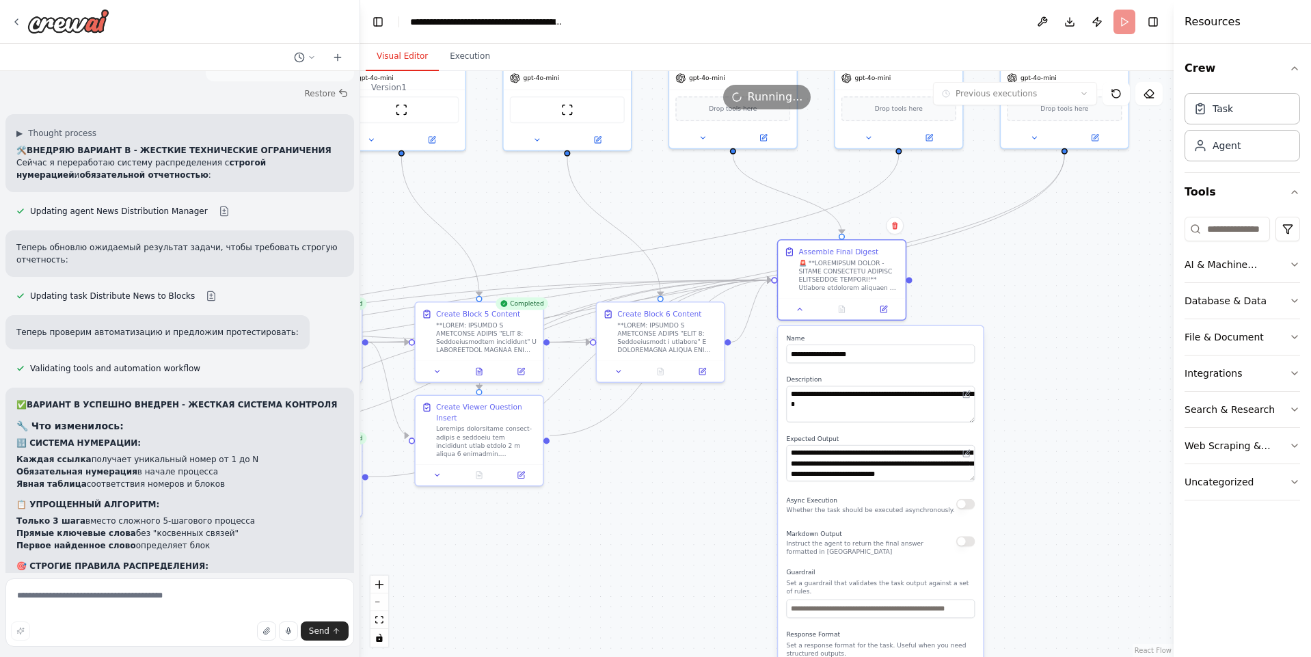
drag, startPoint x: 1086, startPoint y: 347, endPoint x: 917, endPoint y: 278, distance: 182.4
click at [917, 254] on div ".deletable-edge-delete-btn { width: 20px; height: 20px; border: 0px solid #ffff…" at bounding box center [767, 364] width 814 height 586
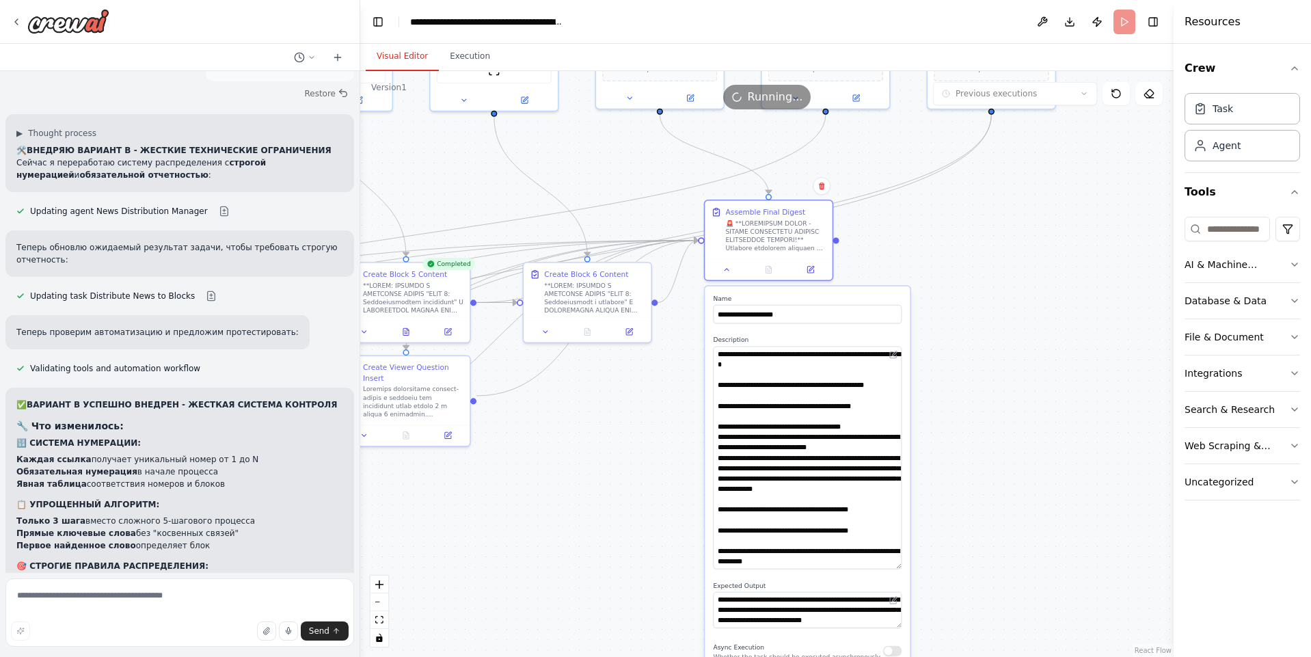
drag, startPoint x: 898, startPoint y: 380, endPoint x: 887, endPoint y: 585, distance: 205.4
click at [887, 570] on textarea at bounding box center [807, 458] width 189 height 223
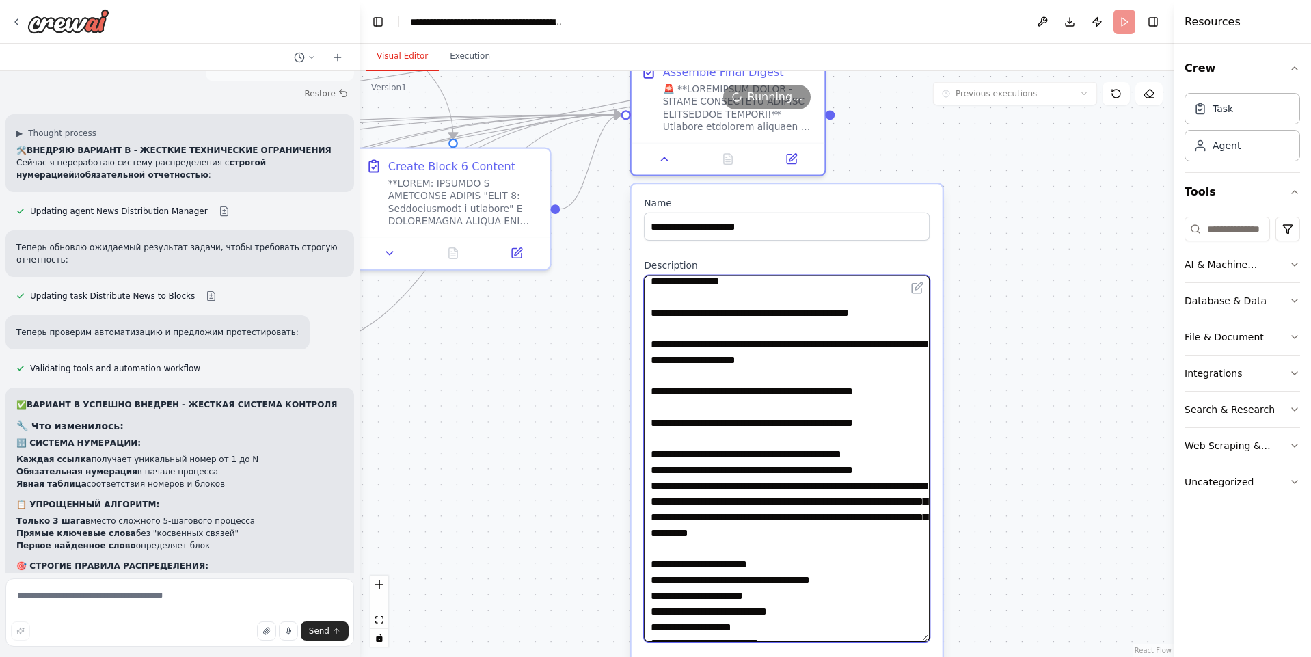
scroll to position [349, 0]
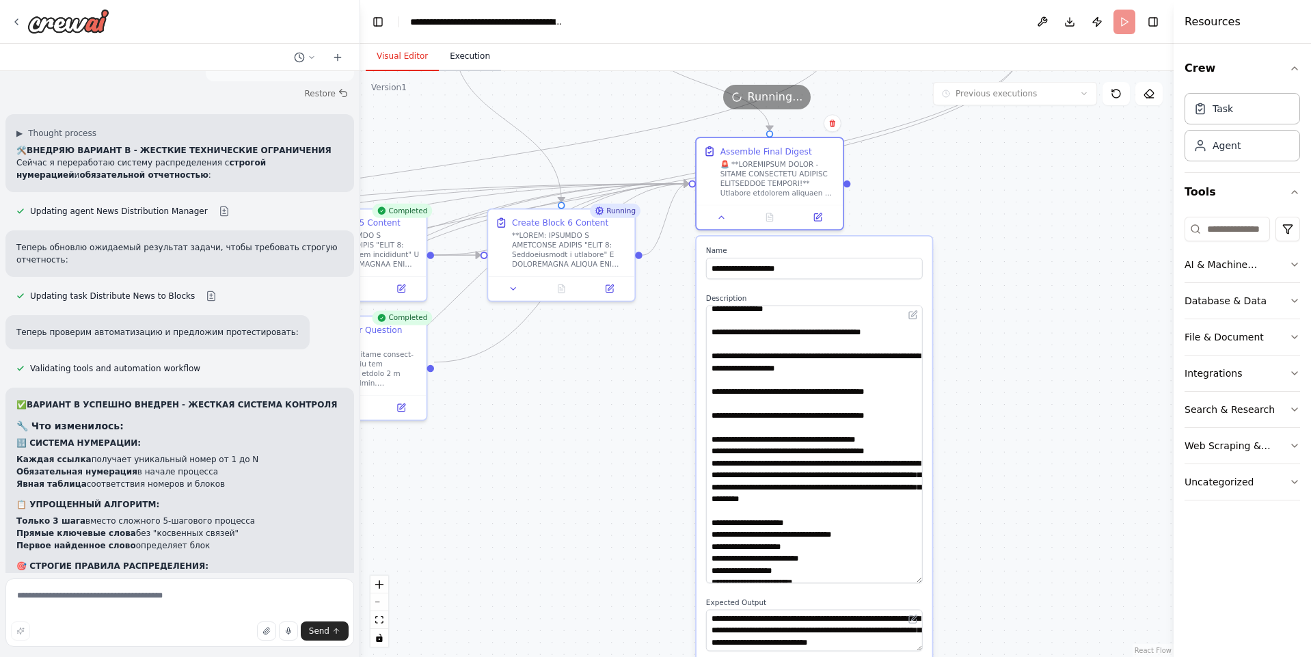
click at [454, 58] on button "Execution" at bounding box center [470, 56] width 62 height 29
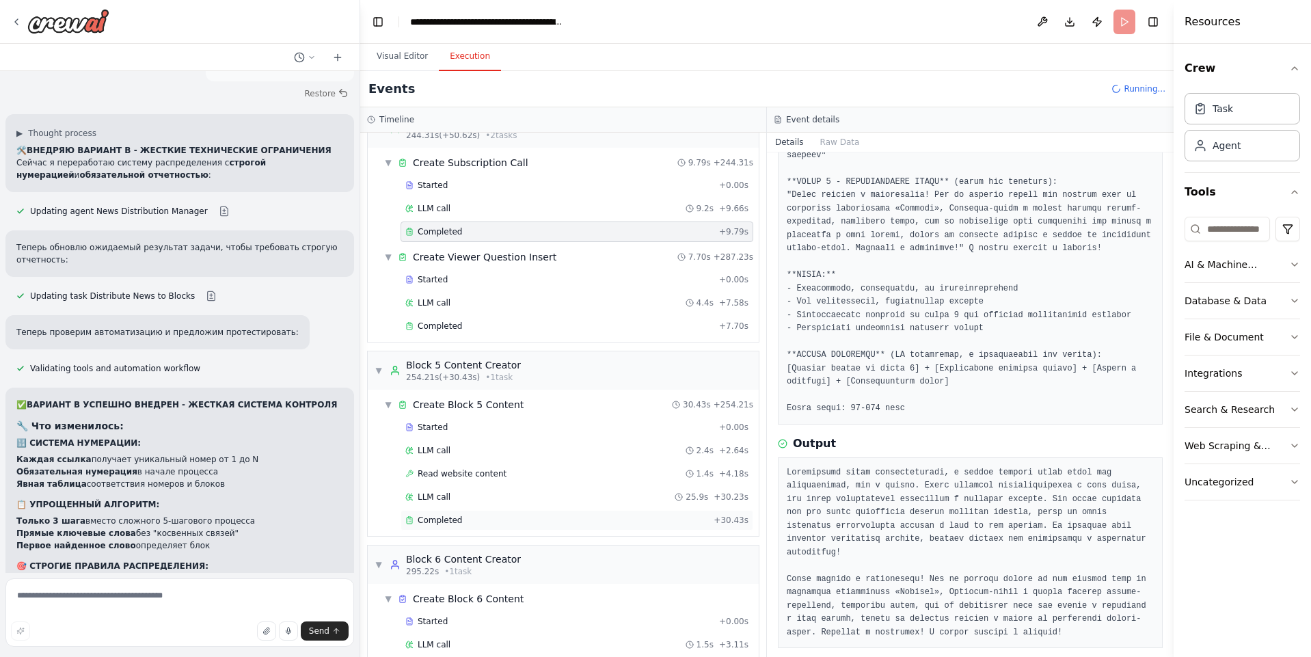
scroll to position [1427, 0]
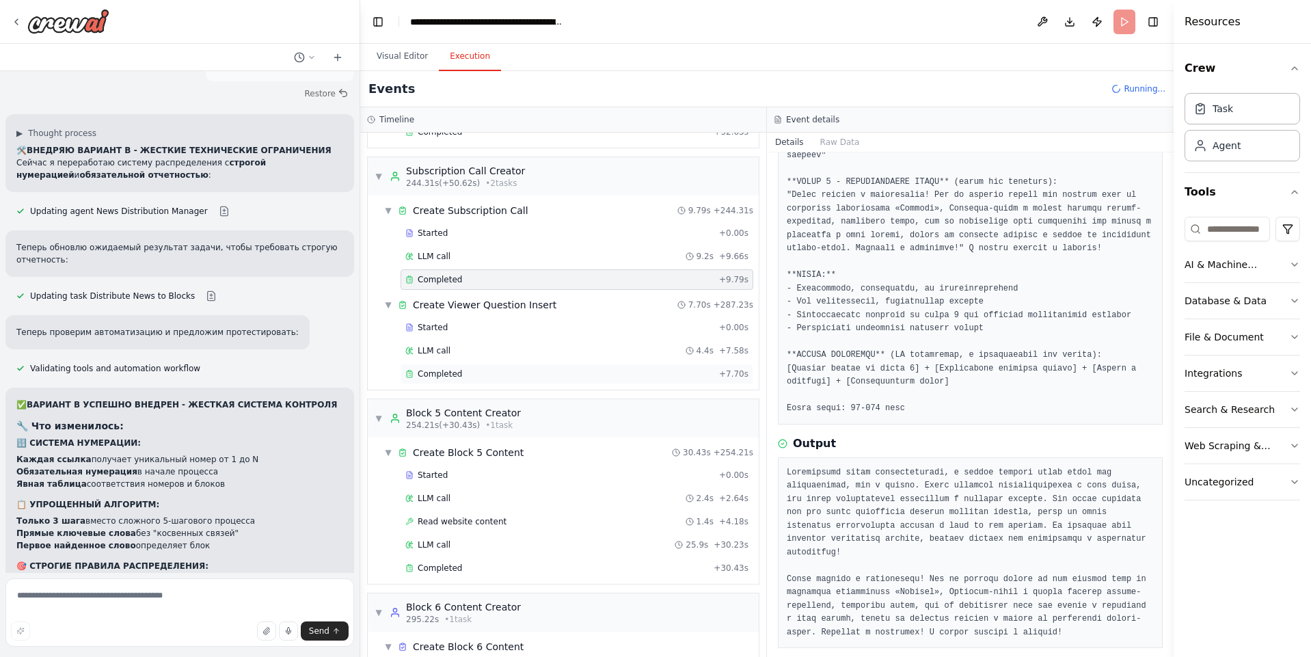
click at [466, 371] on div "Completed" at bounding box center [559, 374] width 308 height 11
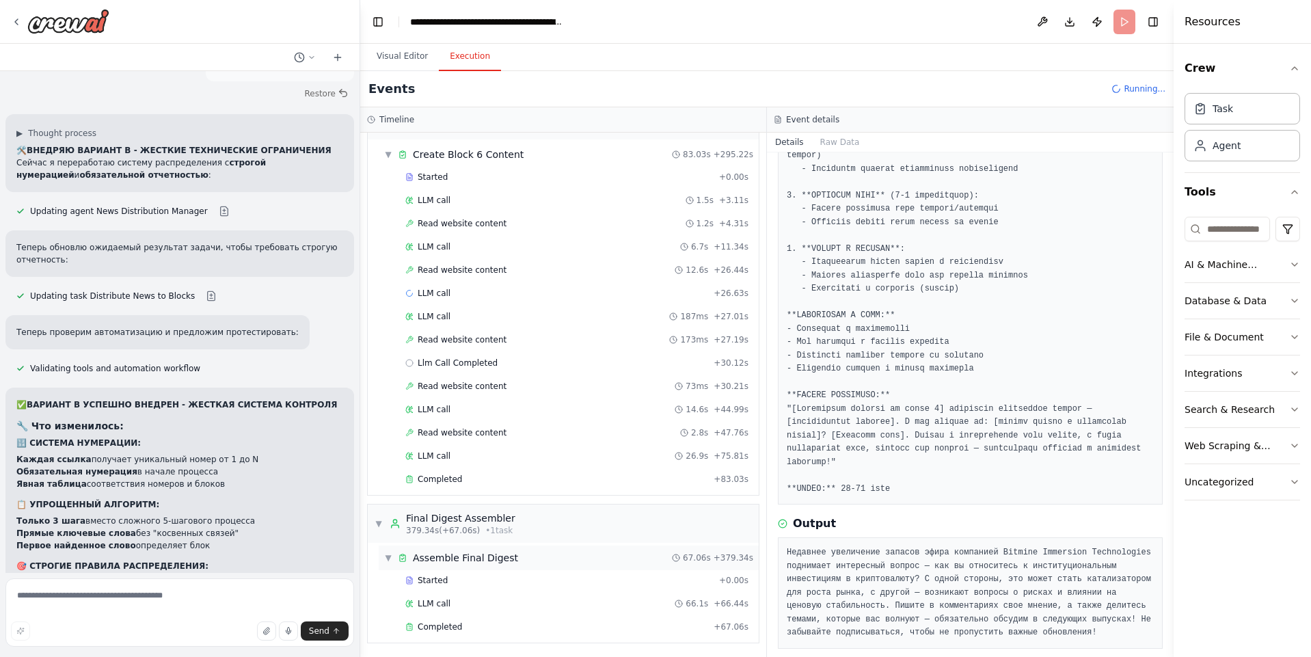
scroll to position [1920, 0]
click at [477, 623] on div "Completed" at bounding box center [556, 625] width 303 height 11
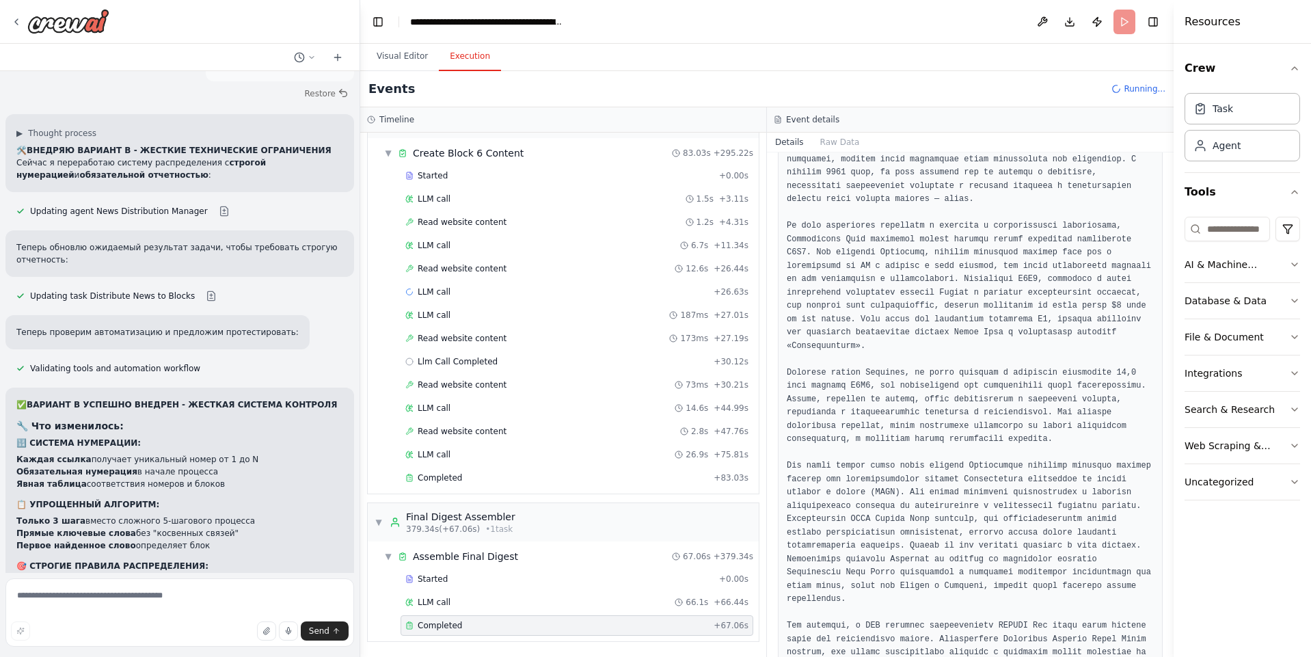
scroll to position [4289, 0]
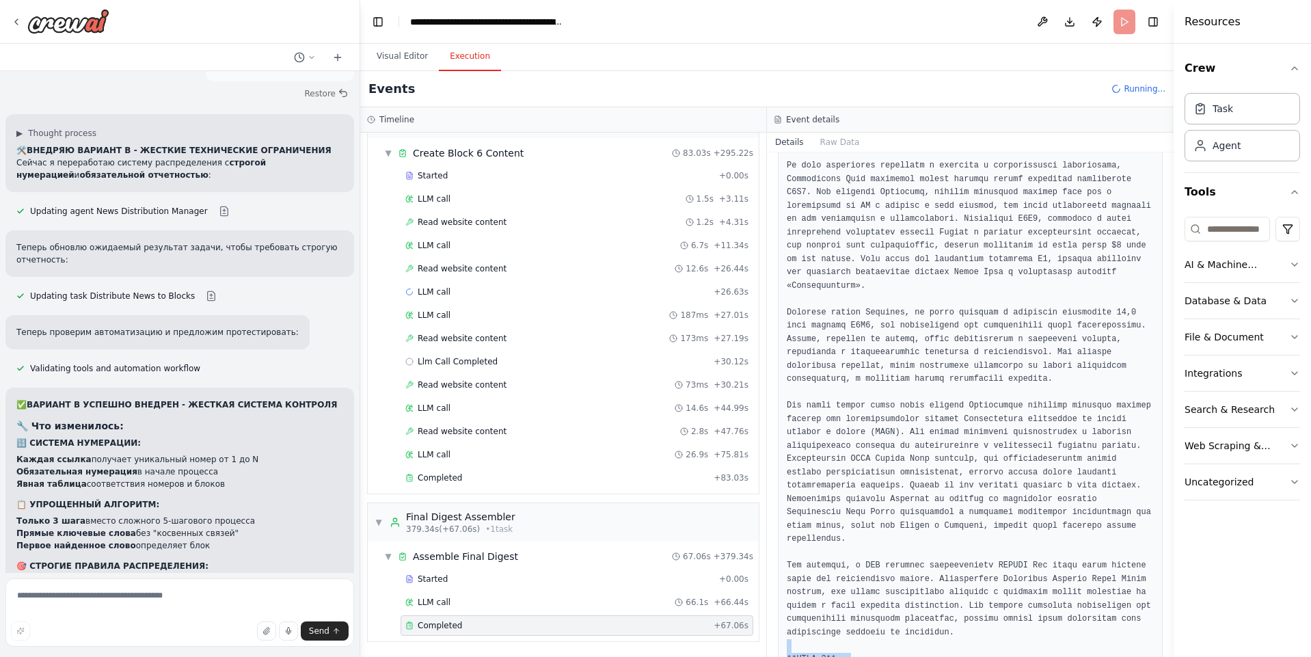
drag, startPoint x: 1093, startPoint y: 464, endPoint x: 788, endPoint y: 359, distance: 322.6
click at [399, 56] on button "Visual Editor" at bounding box center [402, 56] width 73 height 29
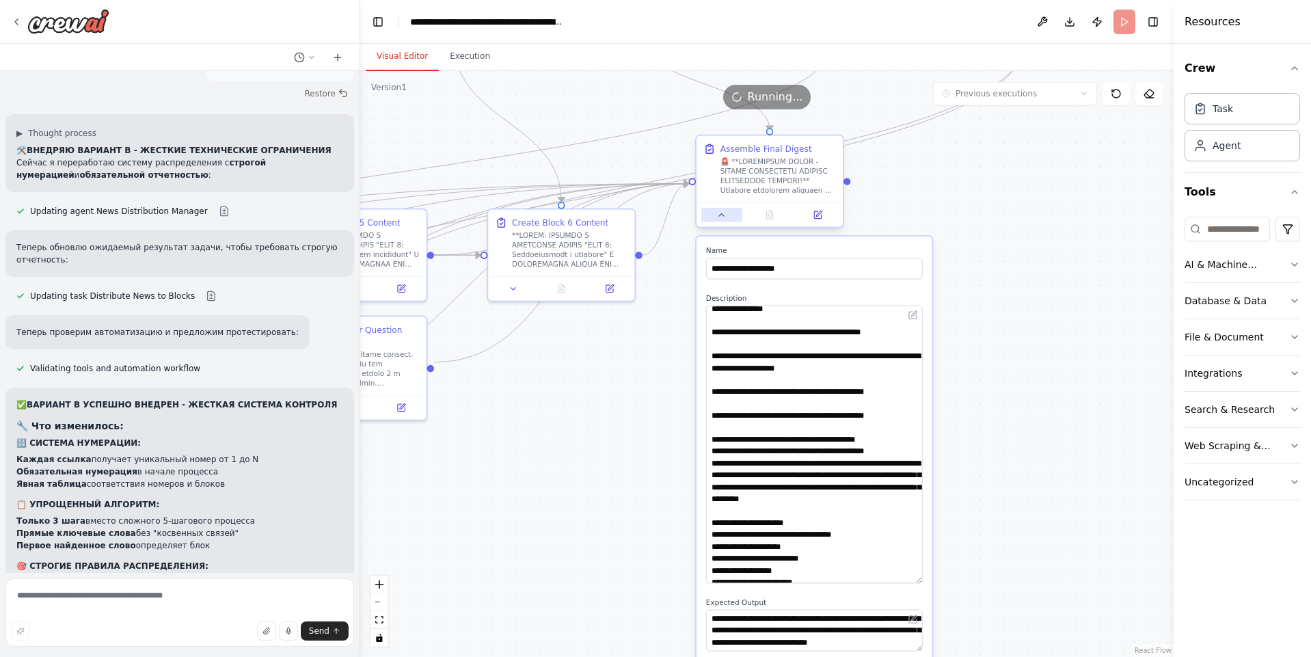
click at [723, 215] on icon at bounding box center [721, 215] width 5 height 2
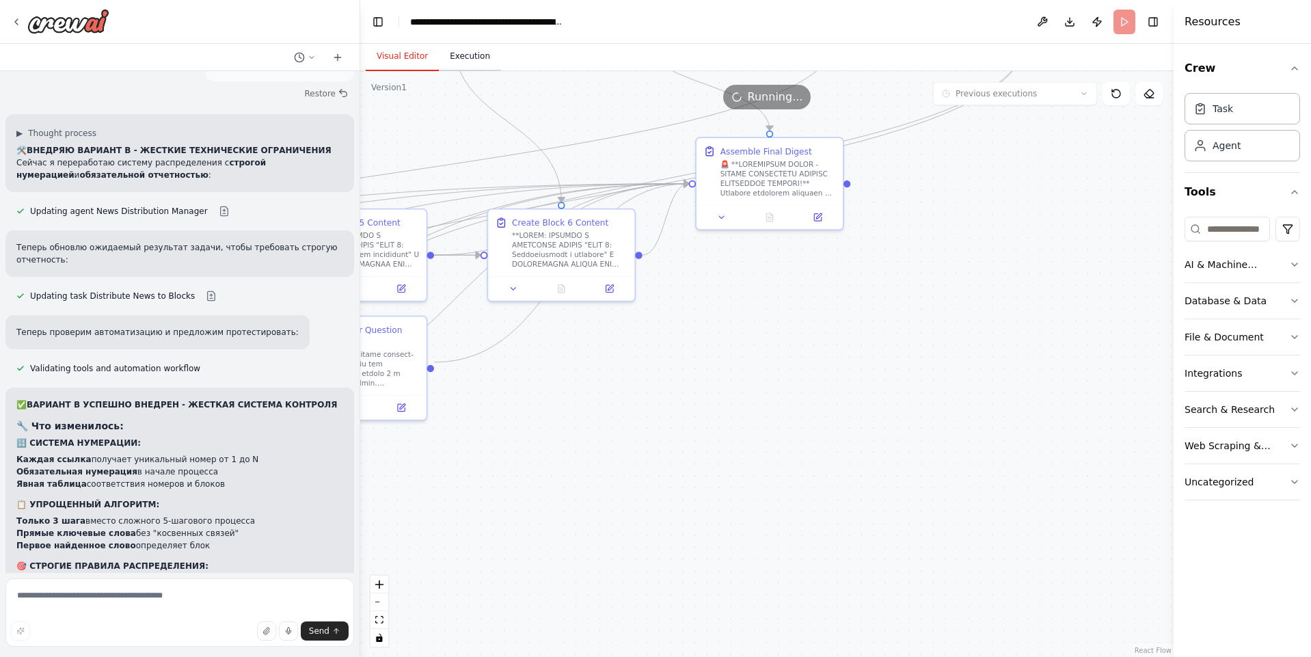
click at [477, 61] on button "Execution" at bounding box center [470, 56] width 62 height 29
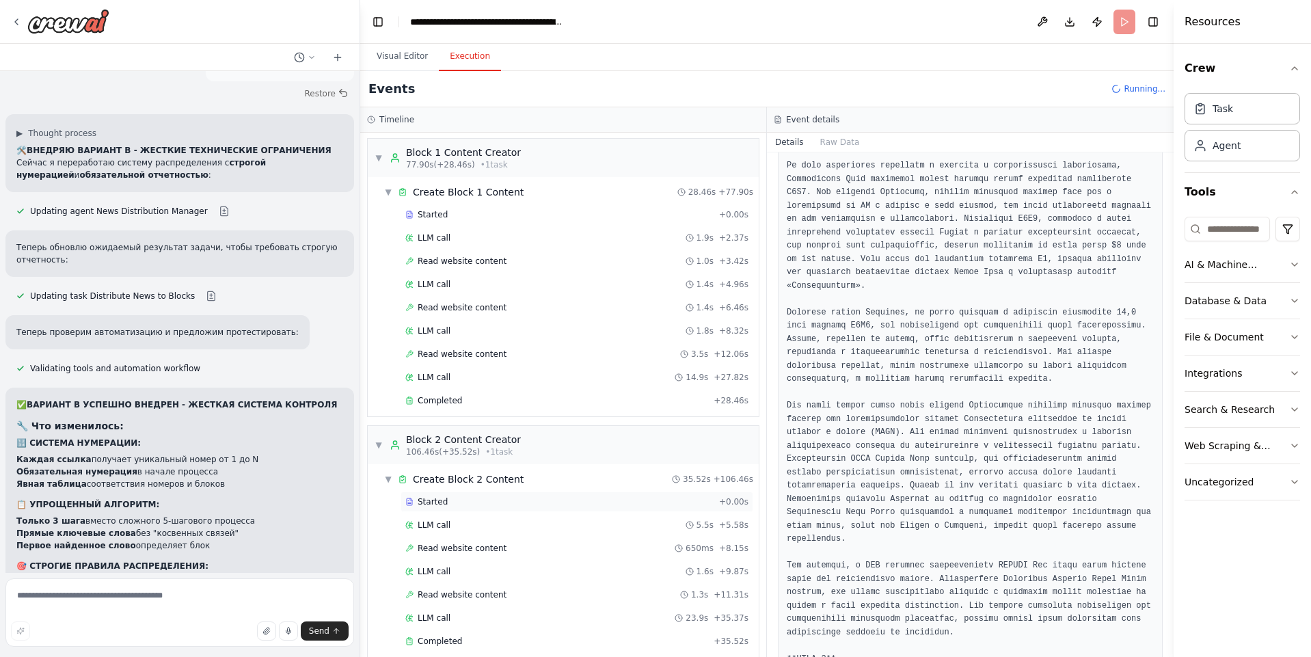
scroll to position [0, 0]
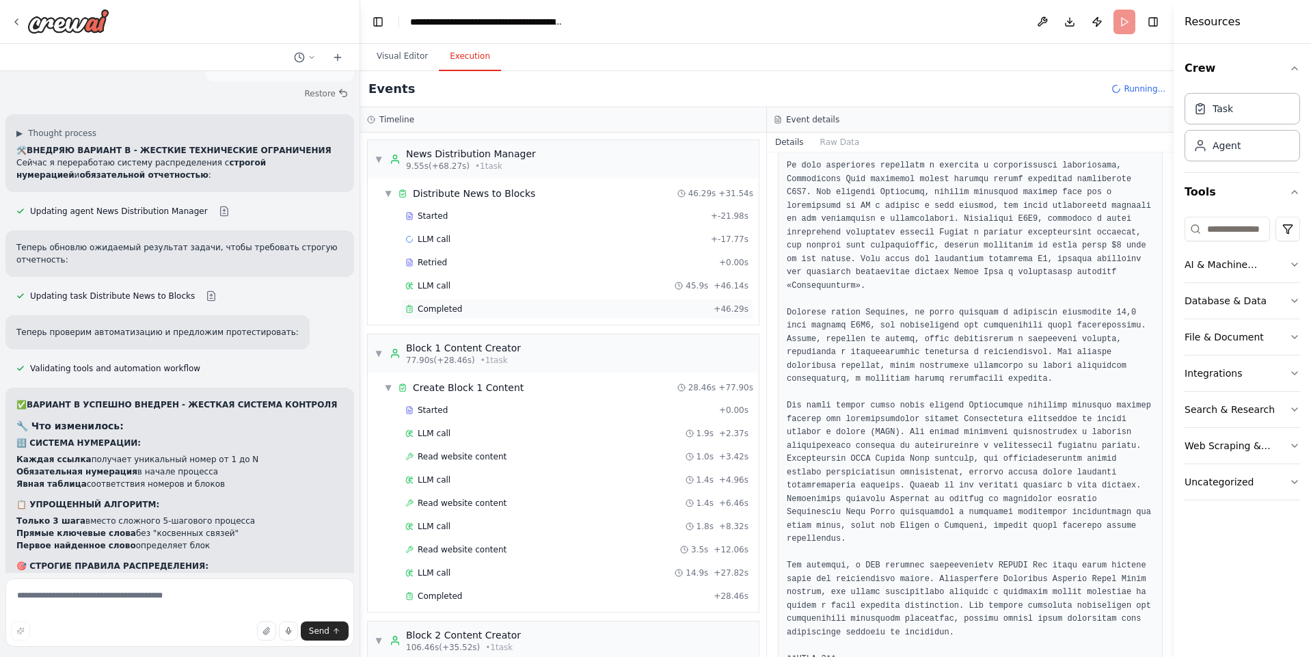
click at [446, 314] on span "Completed" at bounding box center [440, 309] width 44 height 11
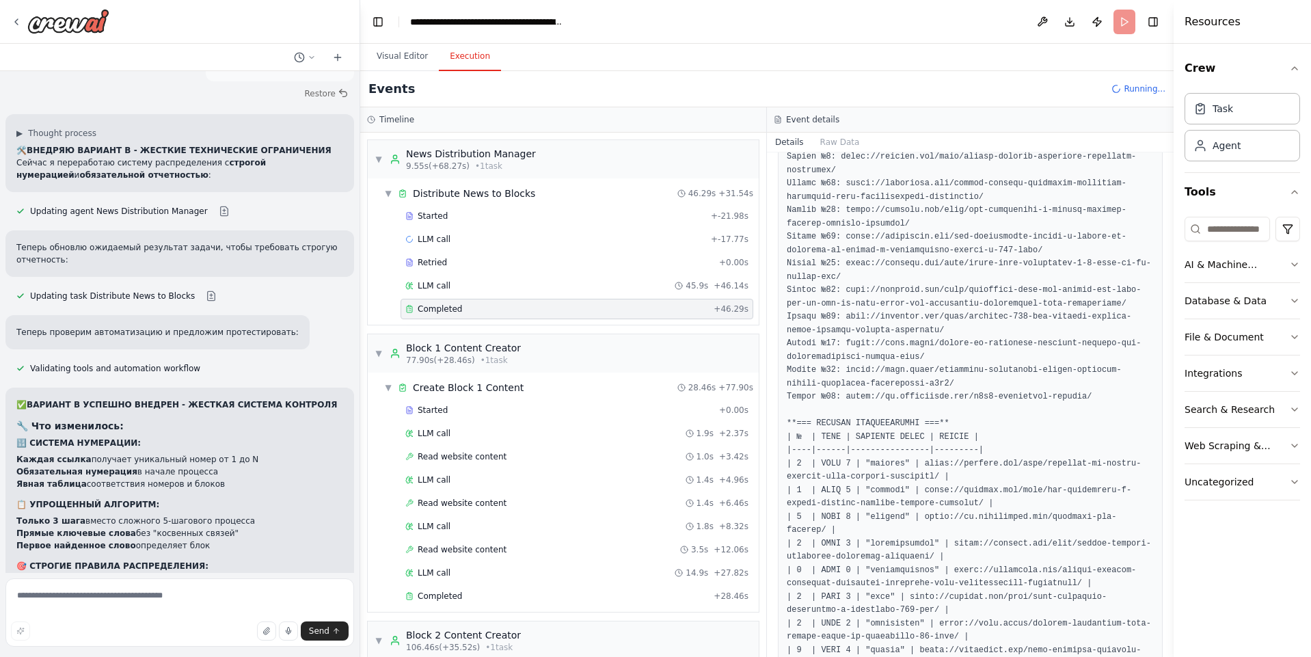
scroll to position [1518, 0]
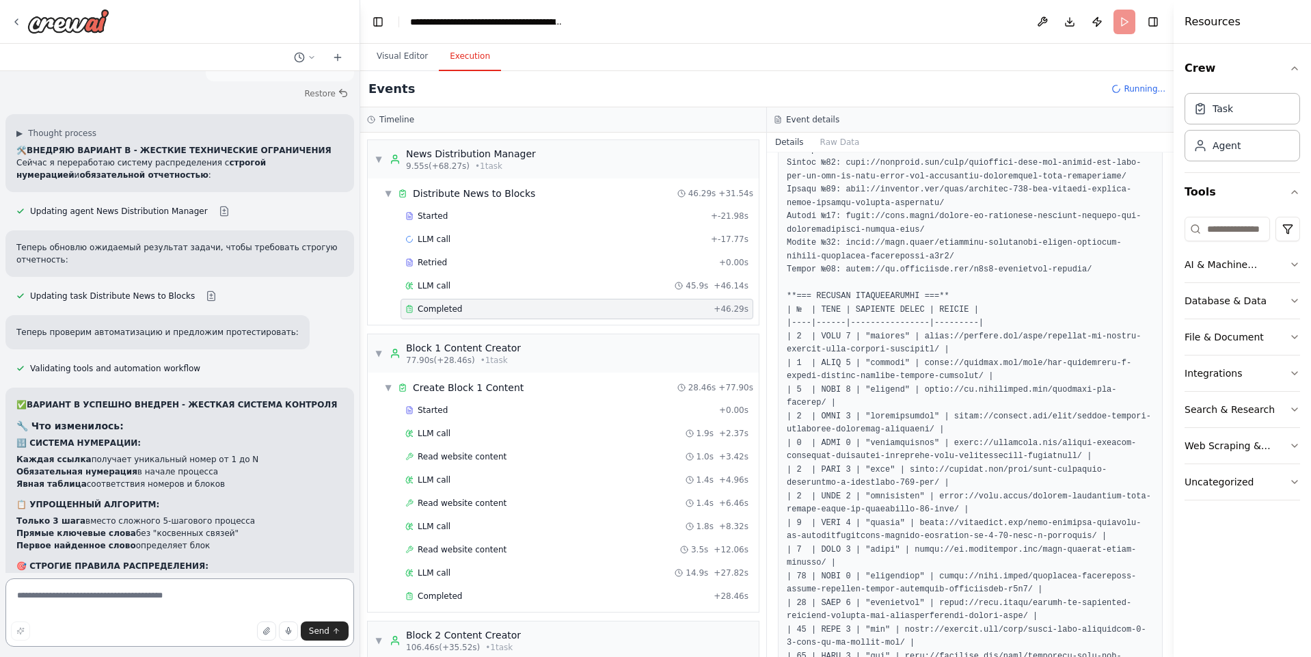
click at [161, 598] on textarea at bounding box center [179, 612] width 349 height 68
click at [141, 597] on textarea at bounding box center [179, 612] width 349 height 68
type textarea "*"
type textarea "**********"
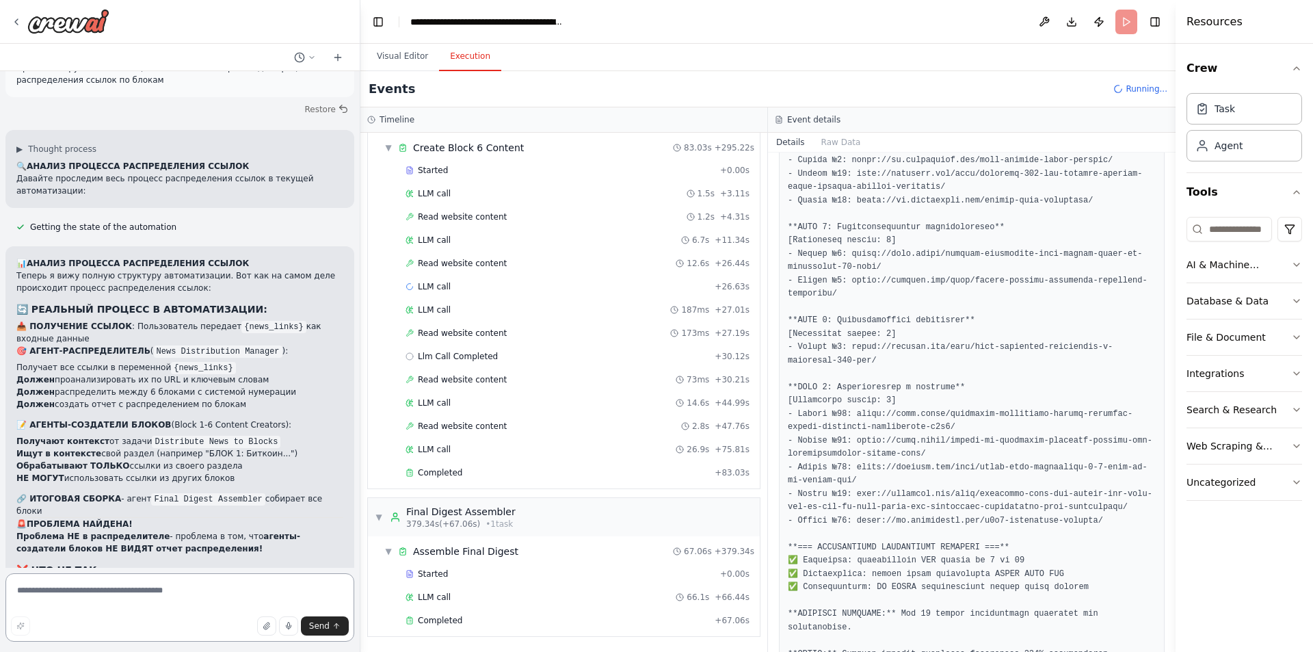
scroll to position [10537, 0]
click at [164, 589] on textarea at bounding box center [179, 607] width 349 height 68
type textarea "*"
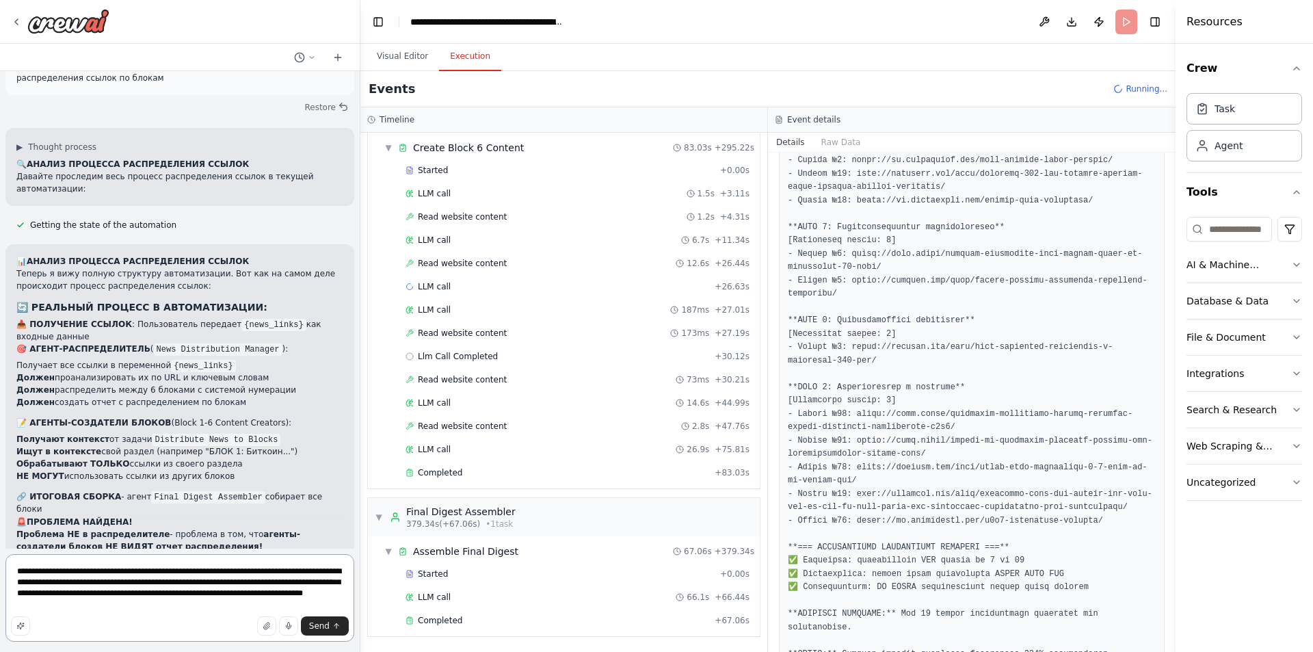
type textarea "**********"
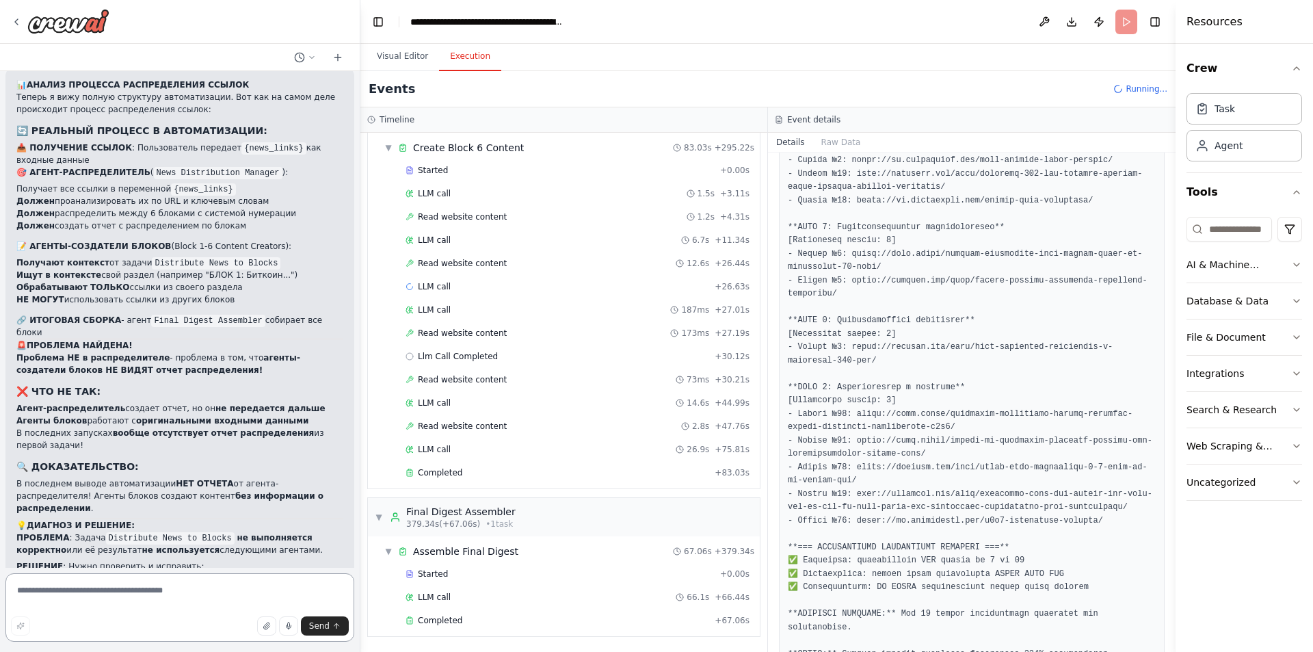
scroll to position [10725, 0]
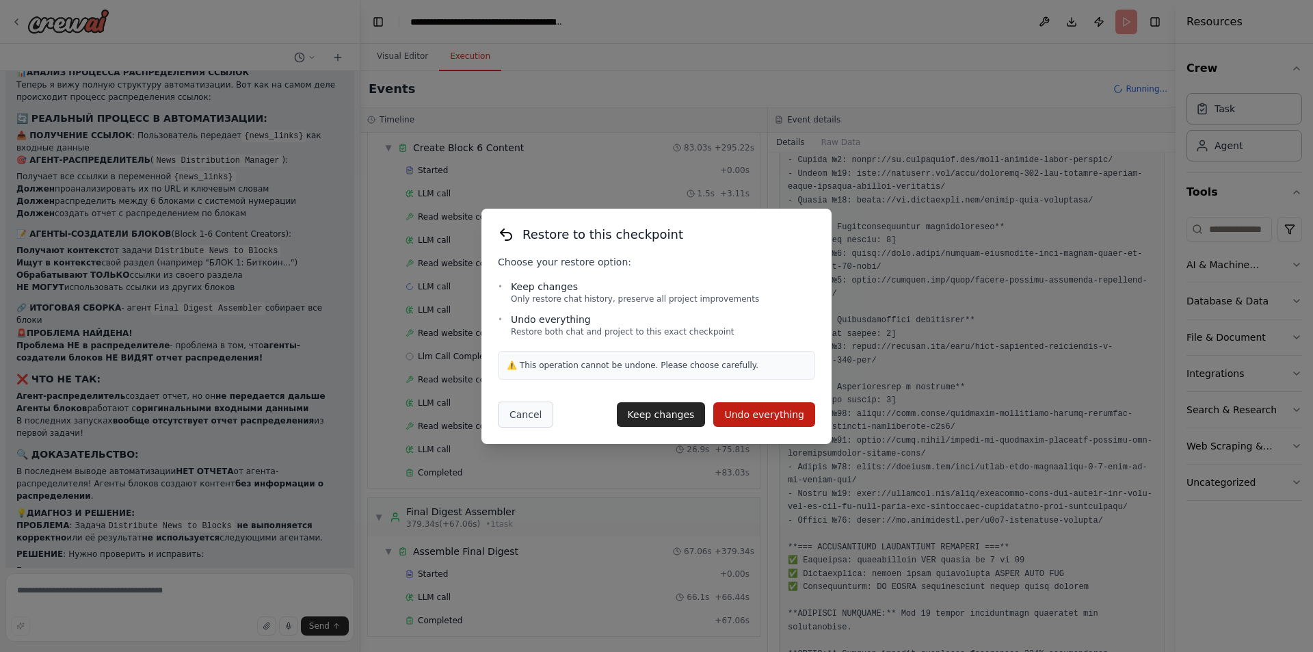
click at [511, 414] on button "Cancel" at bounding box center [525, 414] width 55 height 26
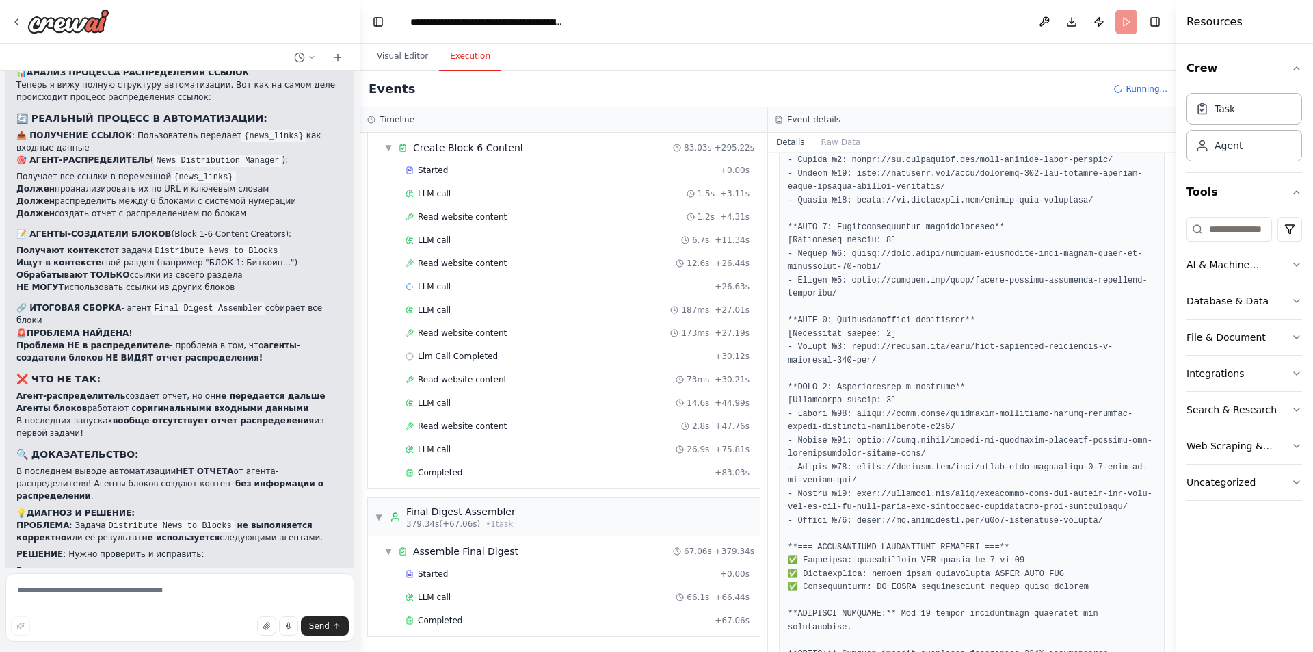
drag, startPoint x: 239, startPoint y: 435, endPoint x: 29, endPoint y: 407, distance: 211.7
copy p "Сейчас ссылки распределяются, но мне не нравится как они распределяются. Некото…"
click at [108, 569] on form "Send" at bounding box center [180, 609] width 360 height 84
click at [105, 587] on textarea at bounding box center [179, 607] width 349 height 68
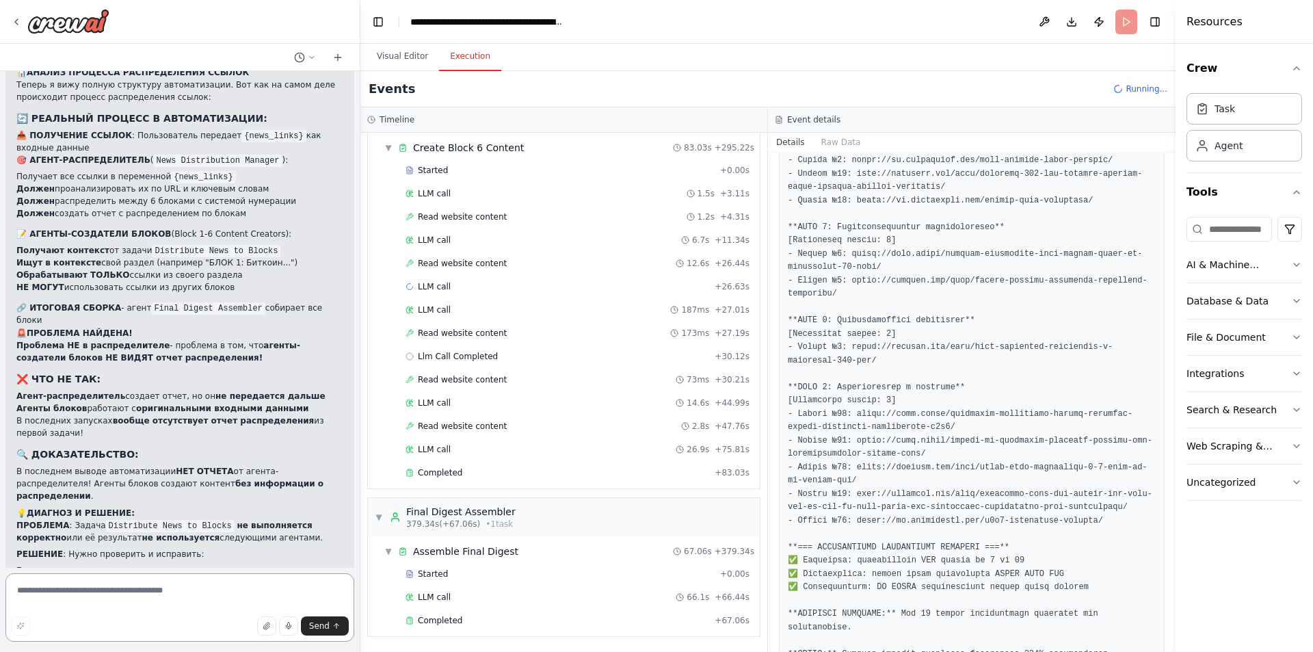
paste textarea "**********"
type textarea "**********"
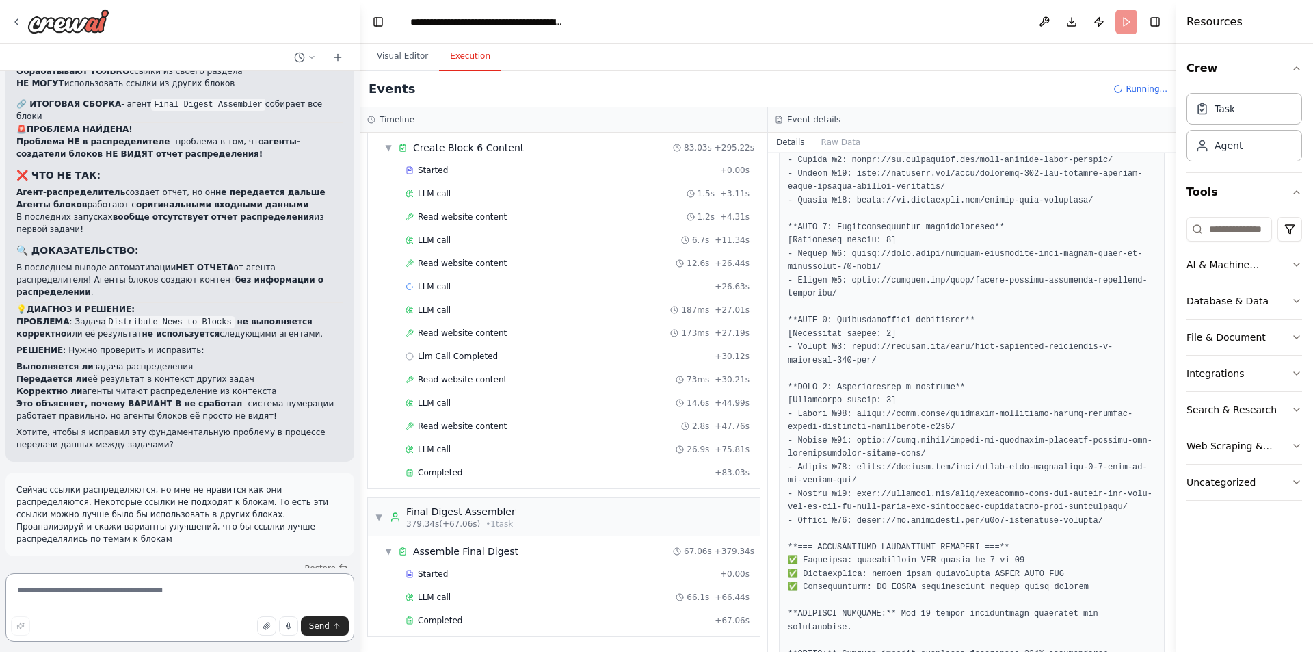
scroll to position [10942, 0]
